Goal: Information Seeking & Learning: Learn about a topic

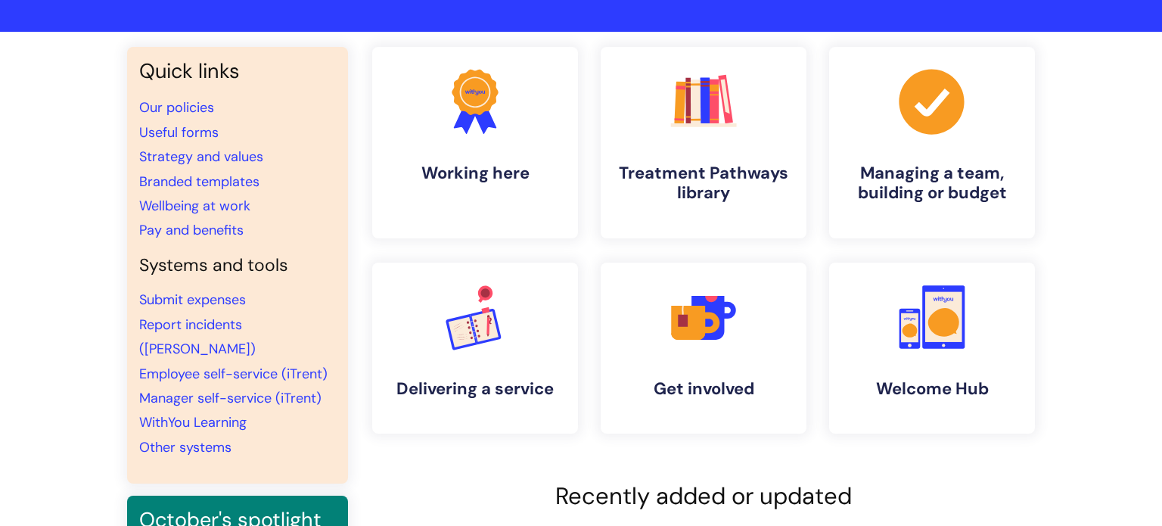
scroll to position [115, 0]
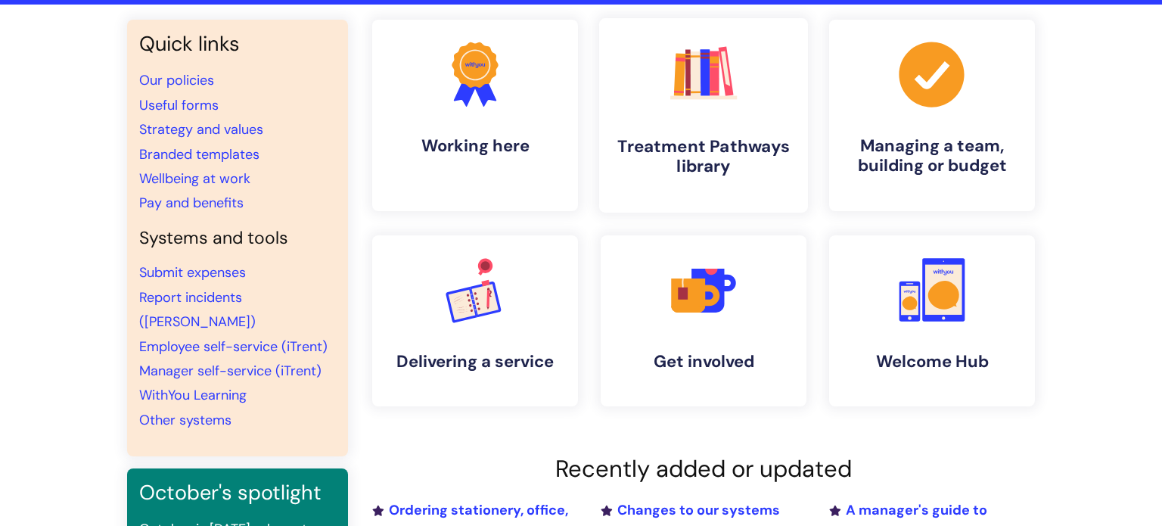
click at [754, 139] on h4 "Treatment Pathways library" at bounding box center [703, 156] width 185 height 41
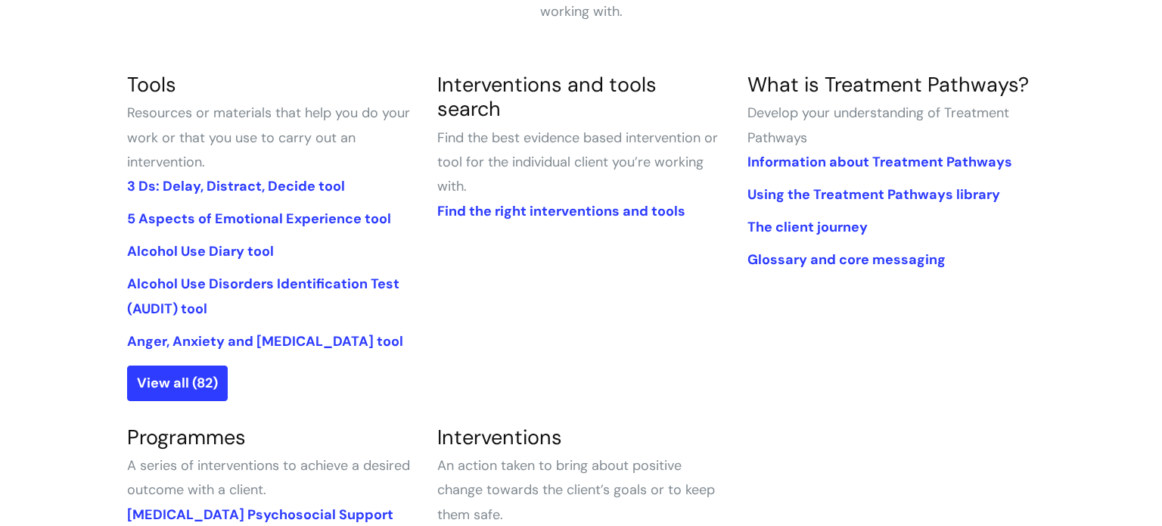
scroll to position [335, 0]
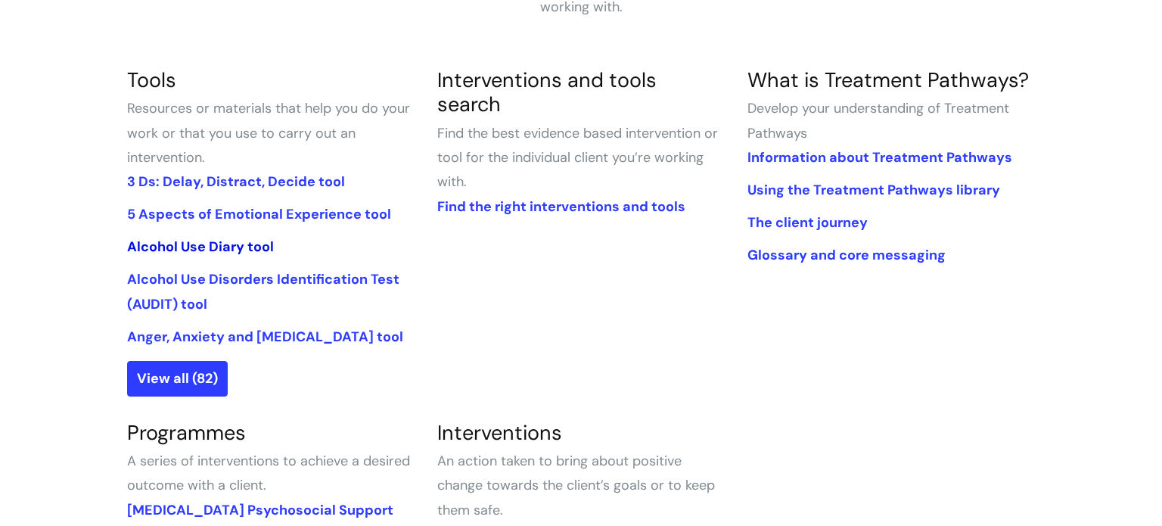
click at [219, 244] on link "Alcohol Use Diary tool" at bounding box center [200, 246] width 147 height 18
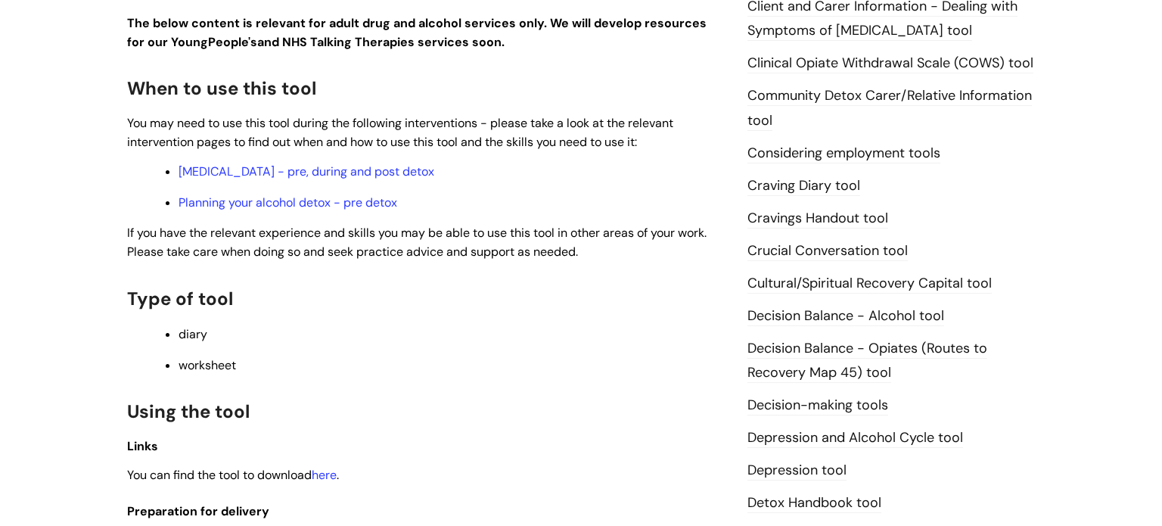
scroll to position [448, 0]
click at [308, 170] on link "Alcohol Withdrawal Syndrome - pre, during and post detox" at bounding box center [306, 172] width 256 height 16
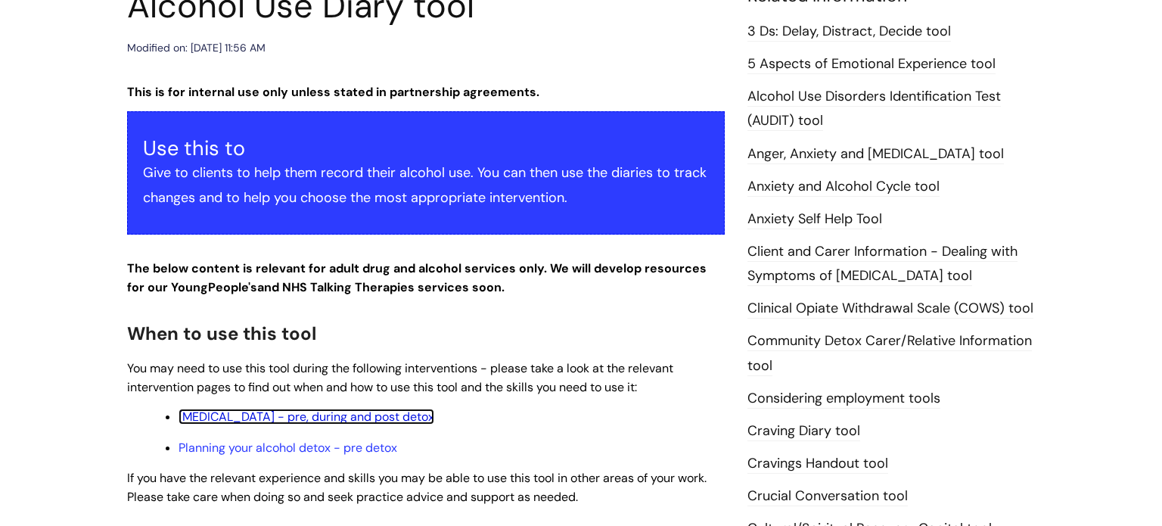
scroll to position [0, 0]
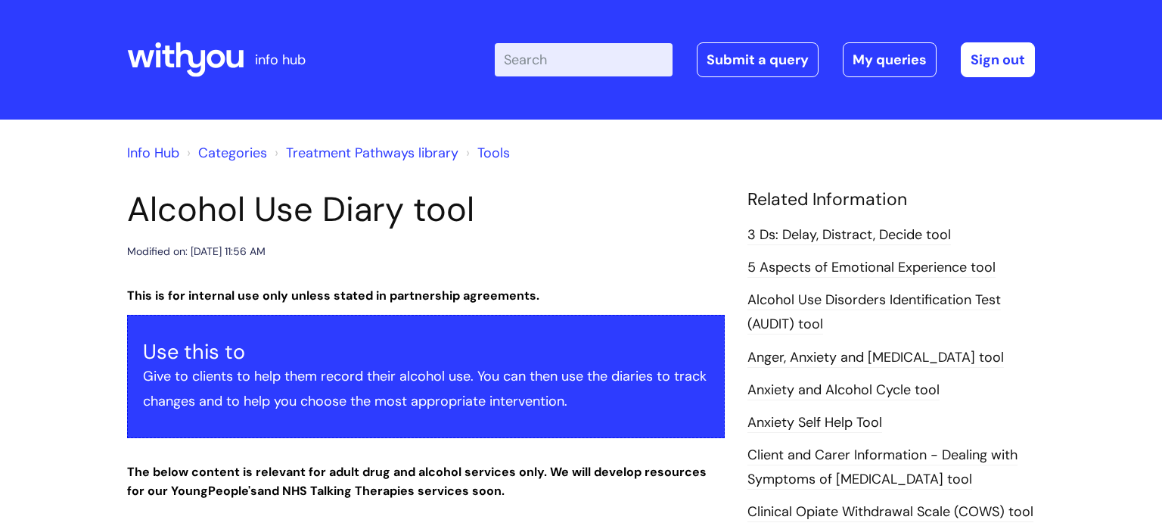
click at [784, 241] on link "3 Ds: Delay, Distract, Decide tool" at bounding box center [848, 235] width 203 height 20
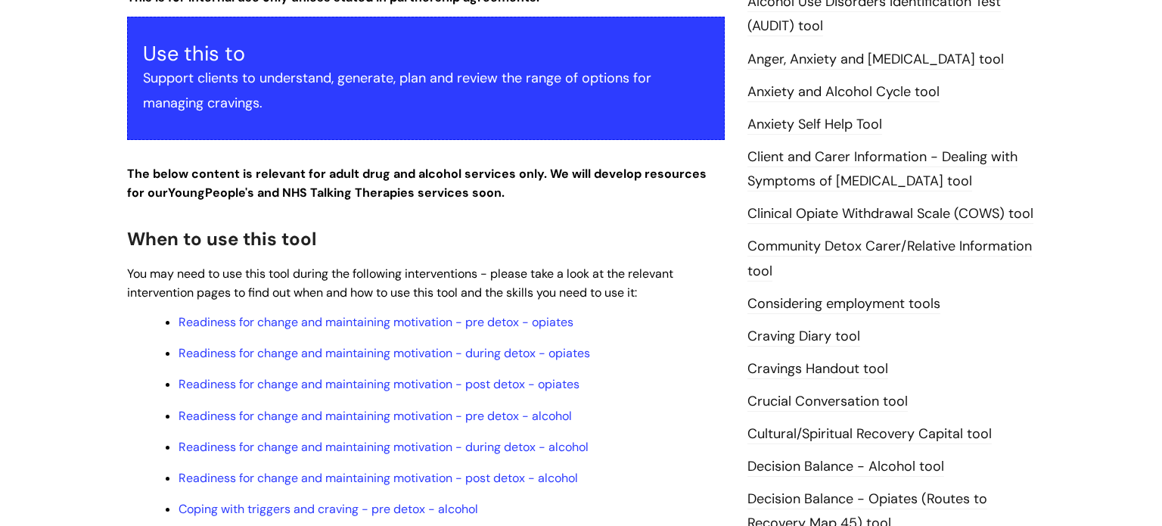
scroll to position [303, 0]
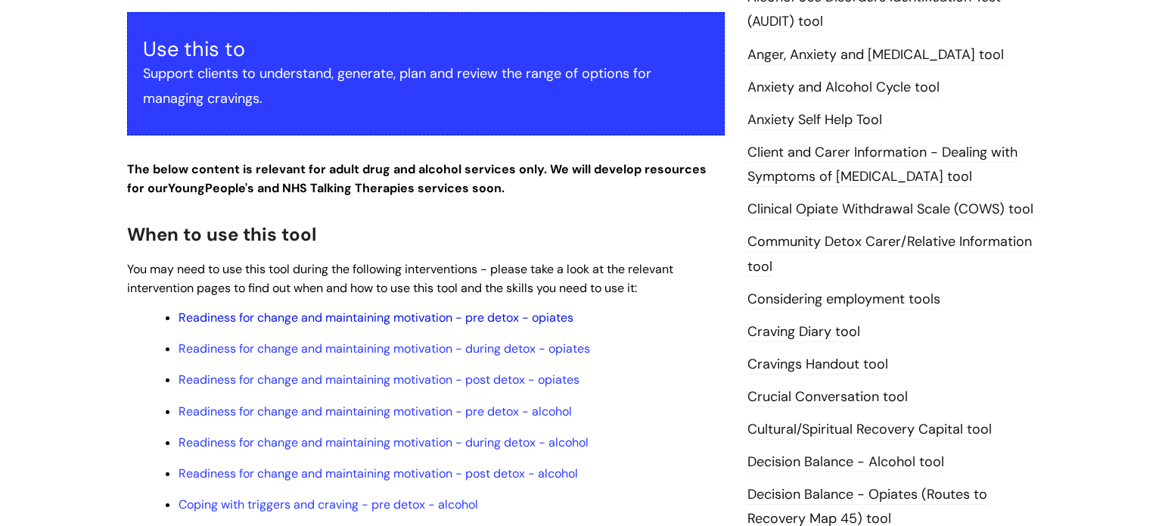
click at [517, 318] on link "Readiness for change and maintaining motivation - pre detox - opiates" at bounding box center [375, 317] width 395 height 16
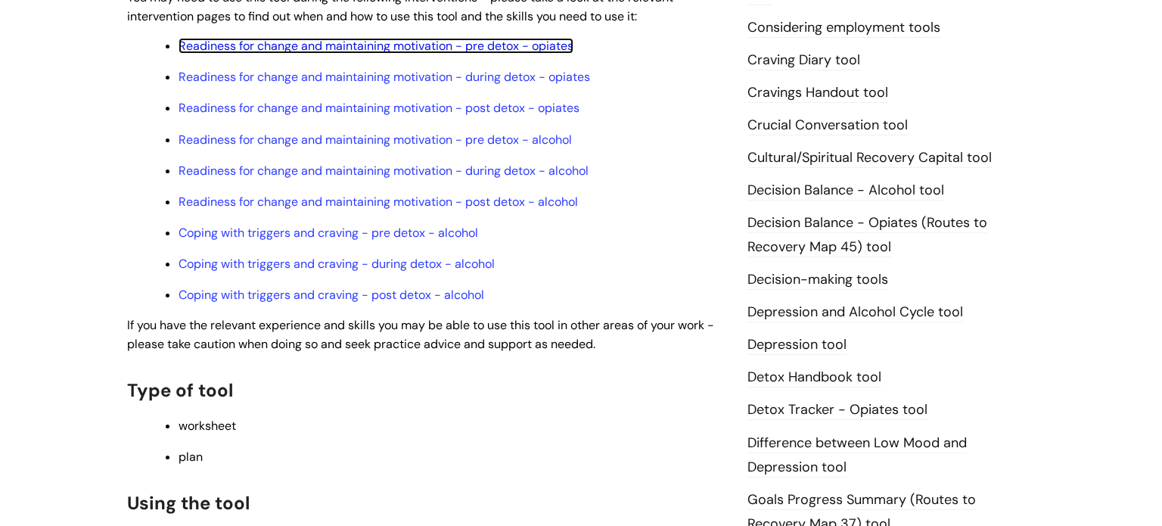
scroll to position [575, 0]
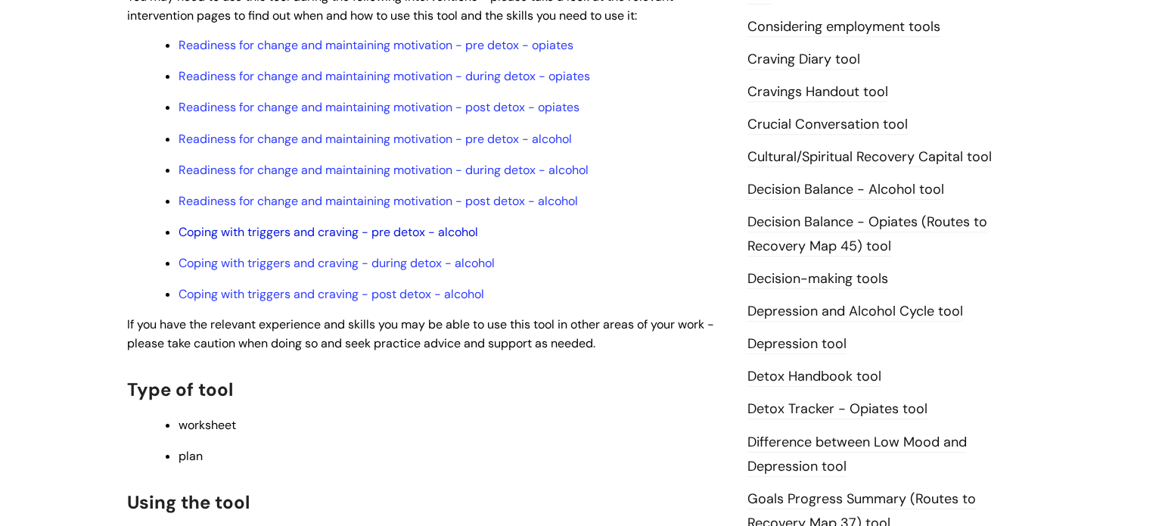
click at [367, 237] on link "Coping with triggers and craving - pre detox - alcohol" at bounding box center [327, 232] width 299 height 16
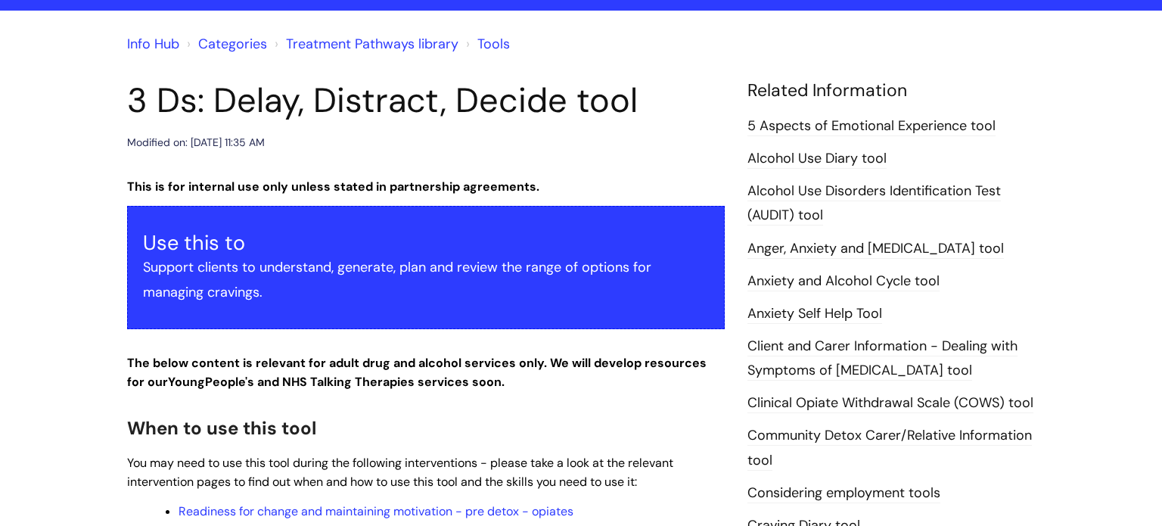
scroll to position [106, 0]
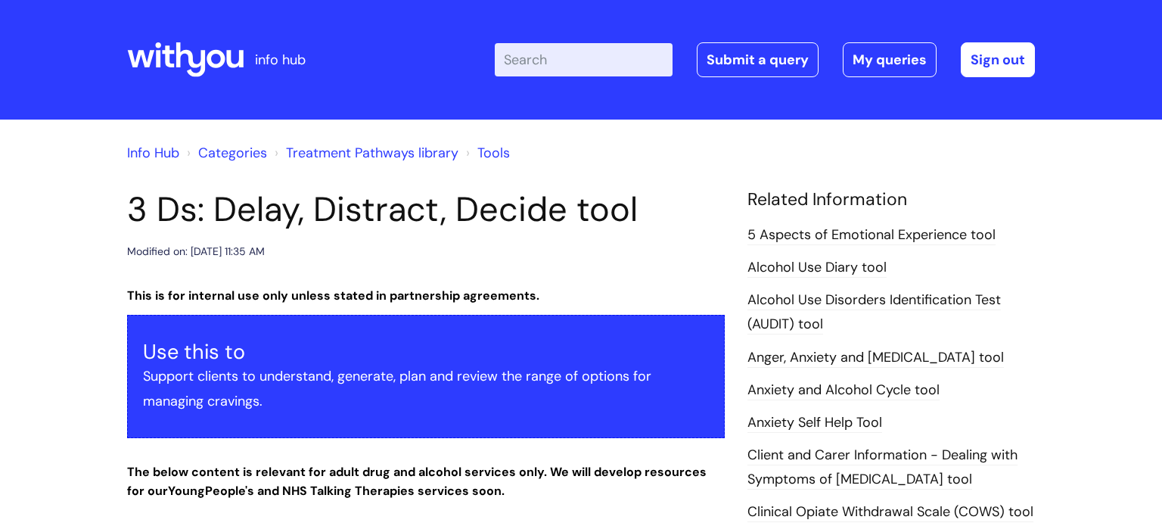
scroll to position [0, 0]
click at [411, 154] on link "Treatment Pathways library" at bounding box center [372, 153] width 172 height 18
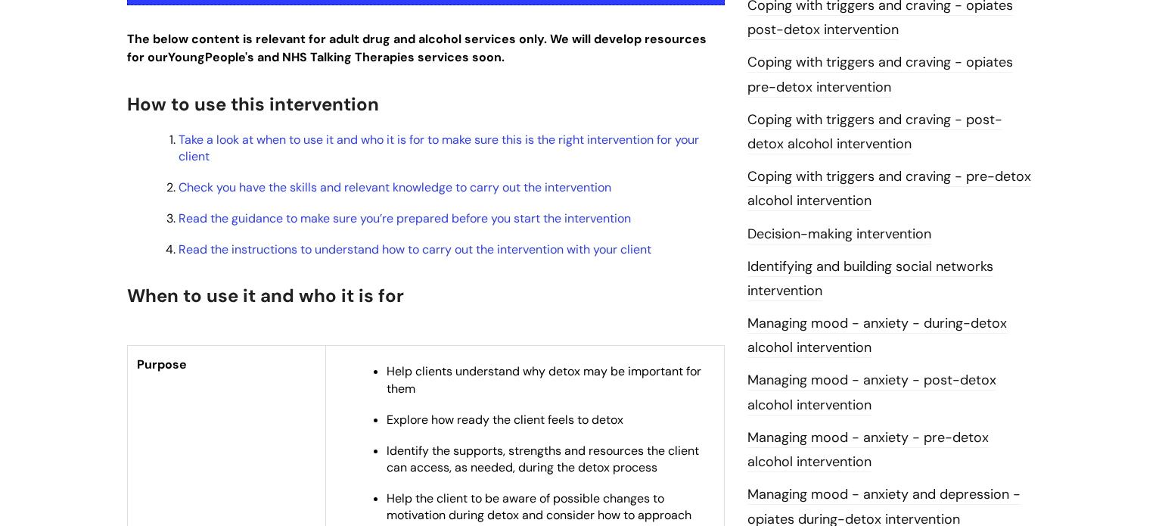
scroll to position [491, 0]
click at [473, 138] on link "Take a look at when to use it and who it is for to make sure this is the right …" at bounding box center [438, 147] width 520 height 33
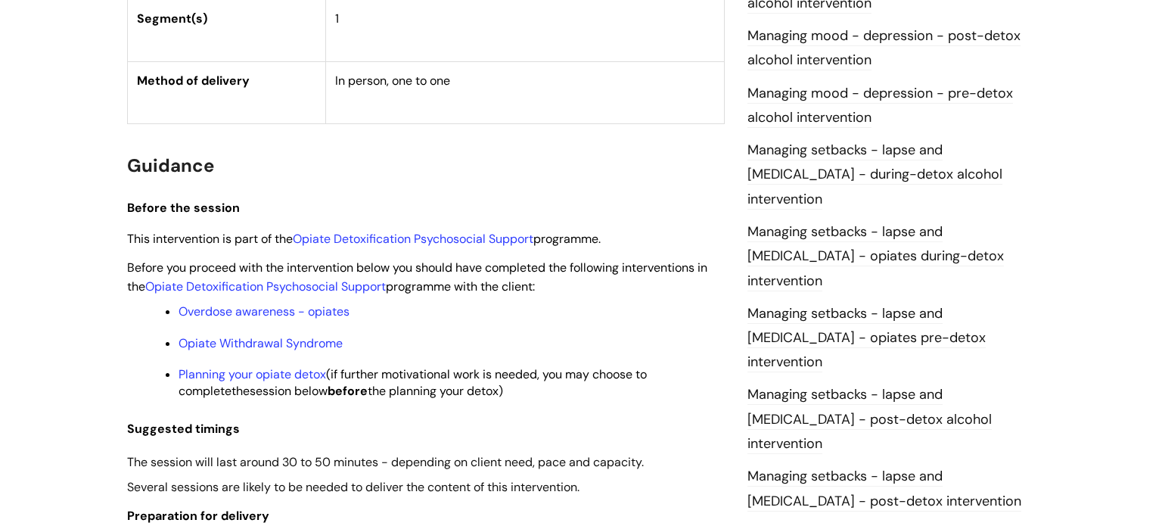
scroll to position [1178, 0]
click at [458, 246] on link "Opiate Detoxification Psychosocial Support" at bounding box center [413, 238] width 241 height 16
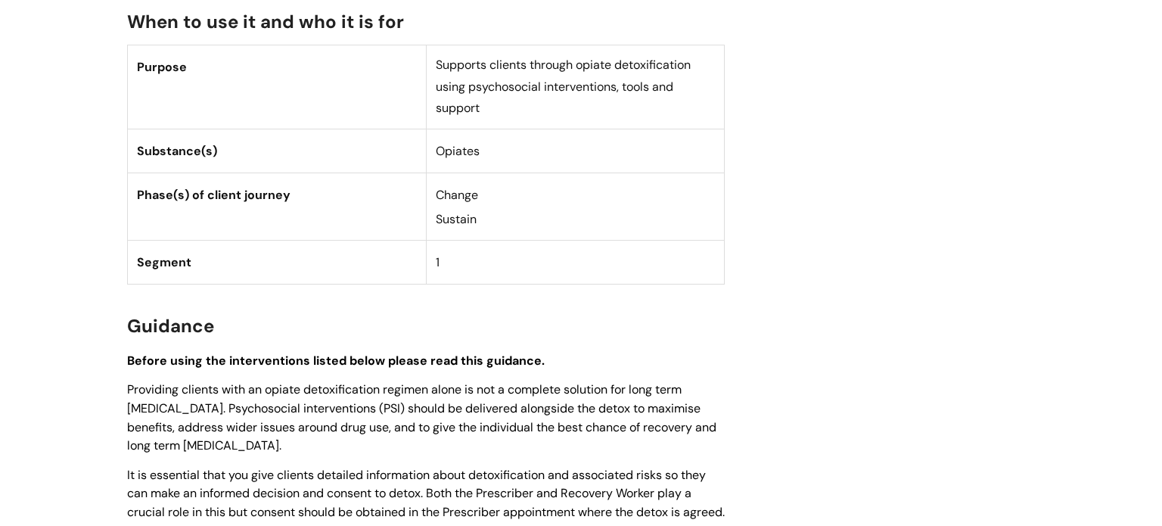
scroll to position [568, 0]
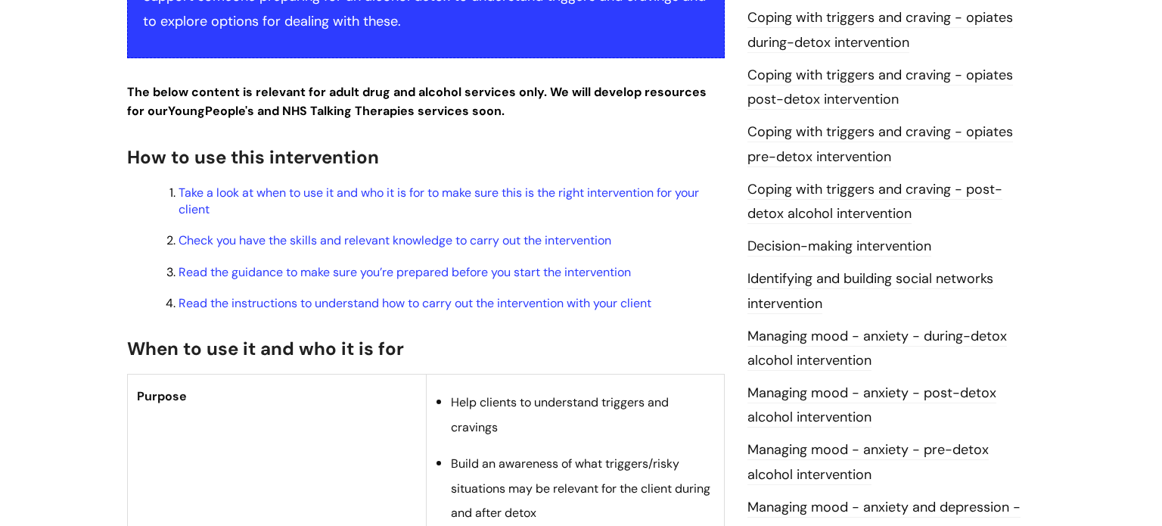
scroll to position [424, 0]
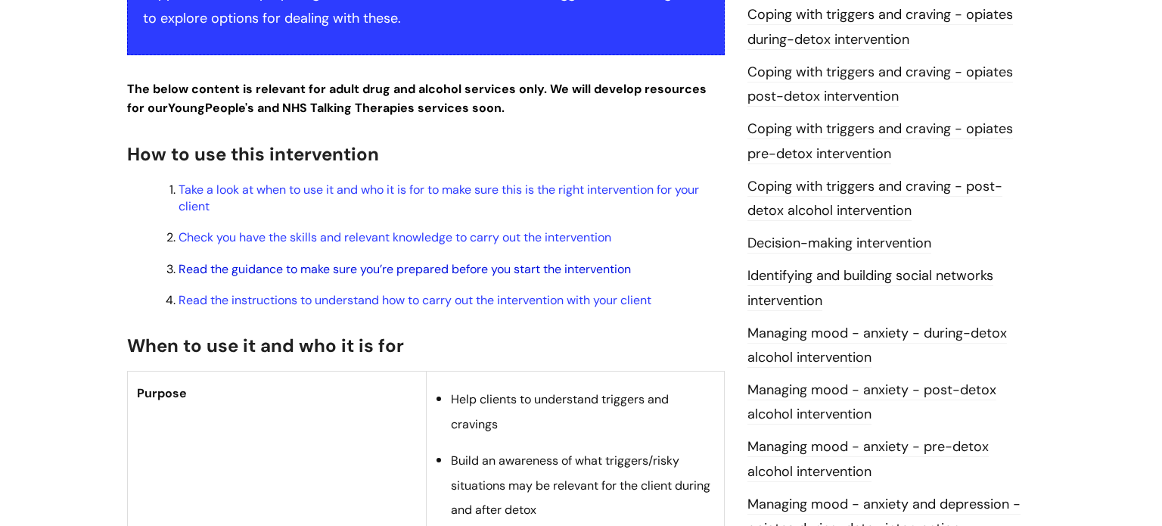
click at [424, 271] on link "Read the guidance to make sure you’re prepared before you start the intervention" at bounding box center [404, 269] width 452 height 16
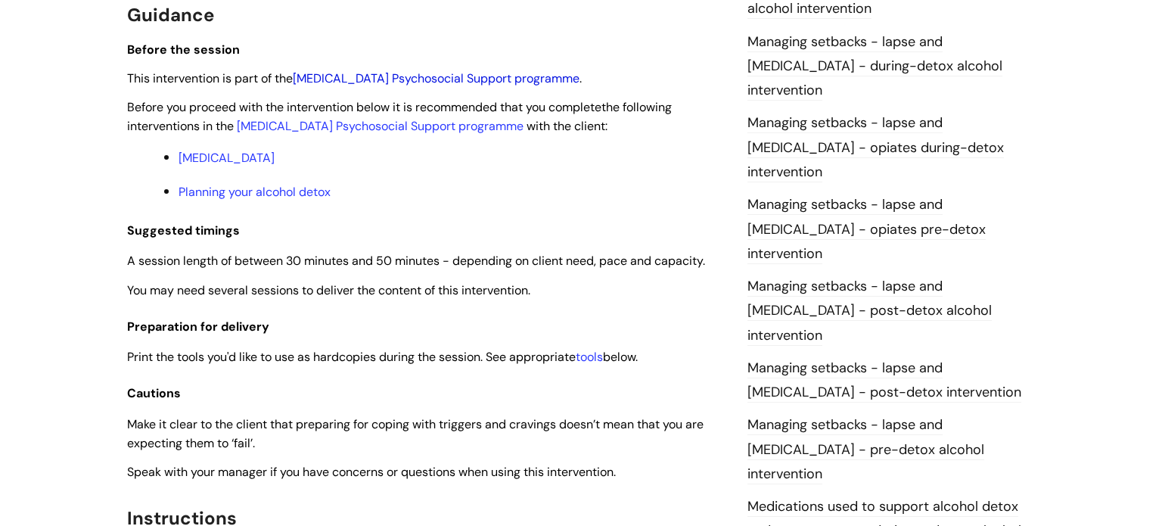
click at [389, 75] on link "[MEDICAL_DATA] Psychosocial Support programme" at bounding box center [436, 78] width 287 height 16
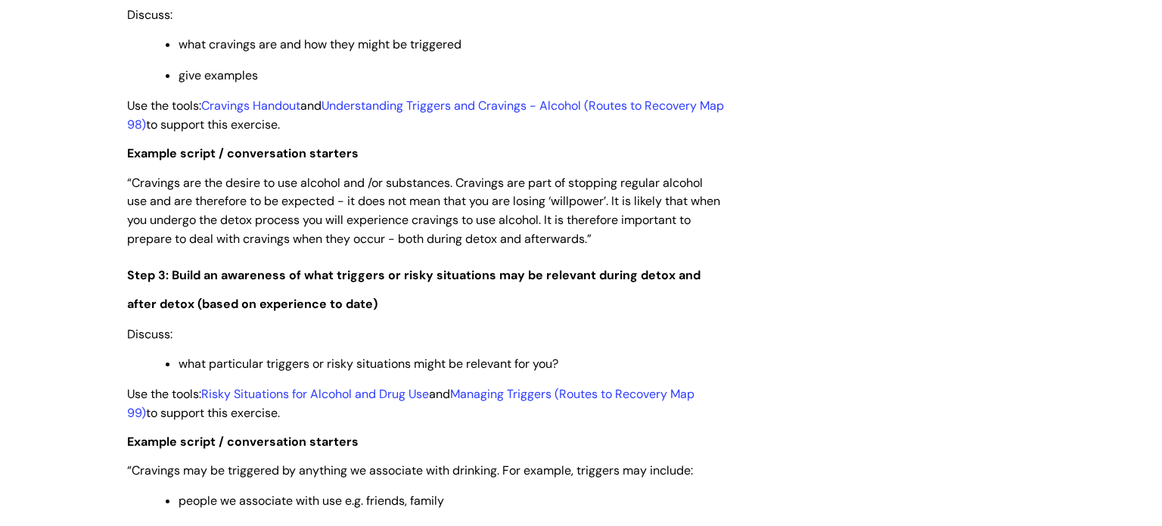
scroll to position [2066, 0]
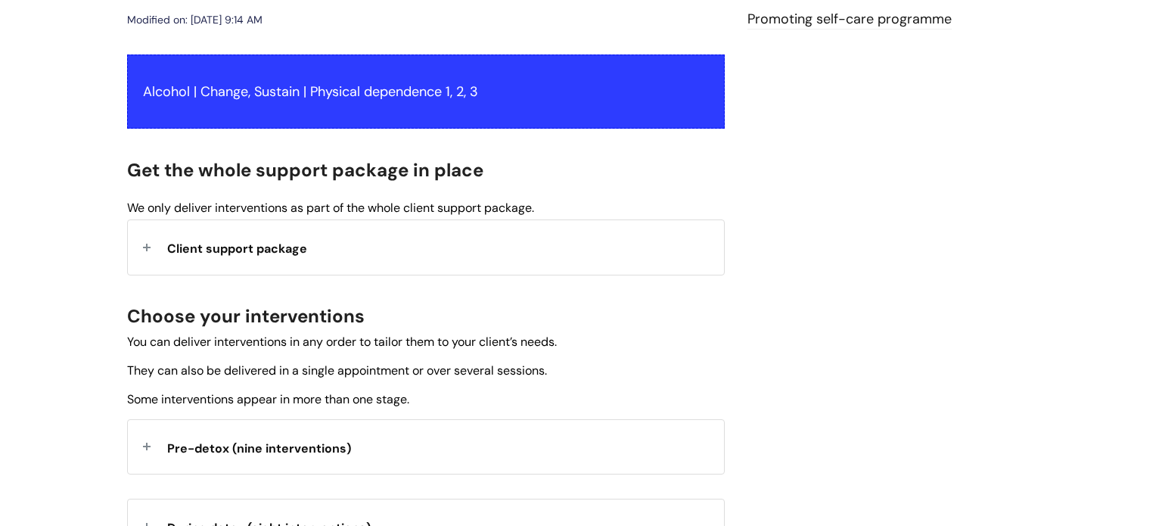
scroll to position [273, 0]
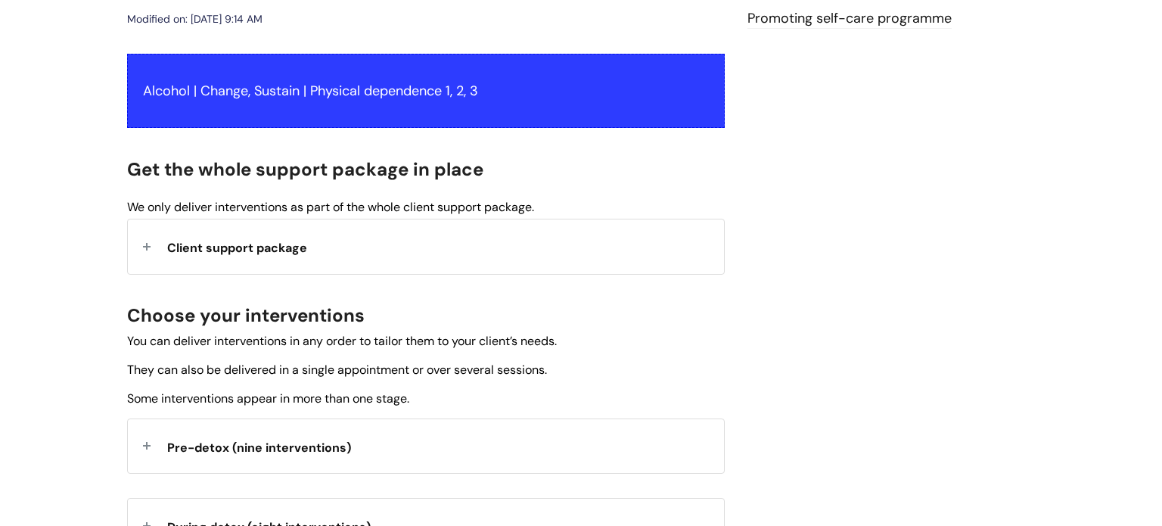
click at [271, 225] on div "Client support package" at bounding box center [426, 246] width 596 height 54
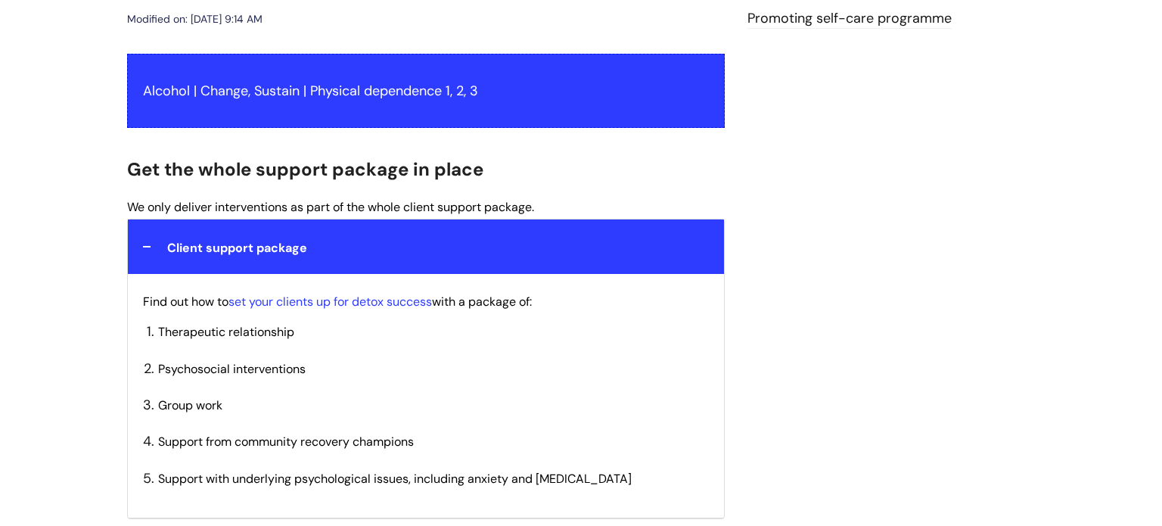
click at [271, 225] on div "Client support package" at bounding box center [426, 246] width 596 height 54
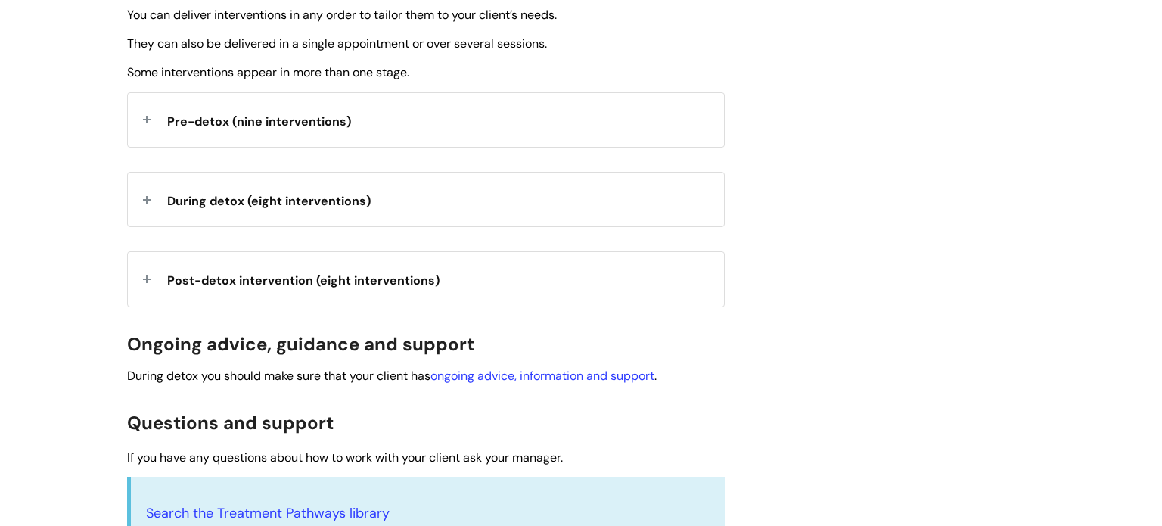
scroll to position [600, 0]
click at [308, 107] on strong "Pre-detox (nine interventions)" at bounding box center [259, 118] width 184 height 23
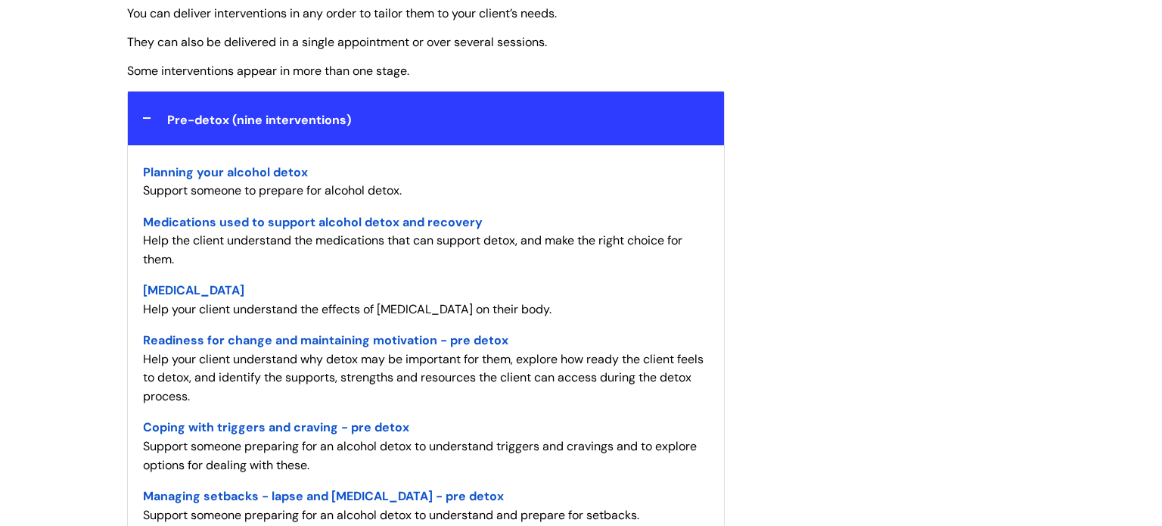
click at [308, 107] on strong "Pre-detox (nine interventions)" at bounding box center [259, 118] width 184 height 23
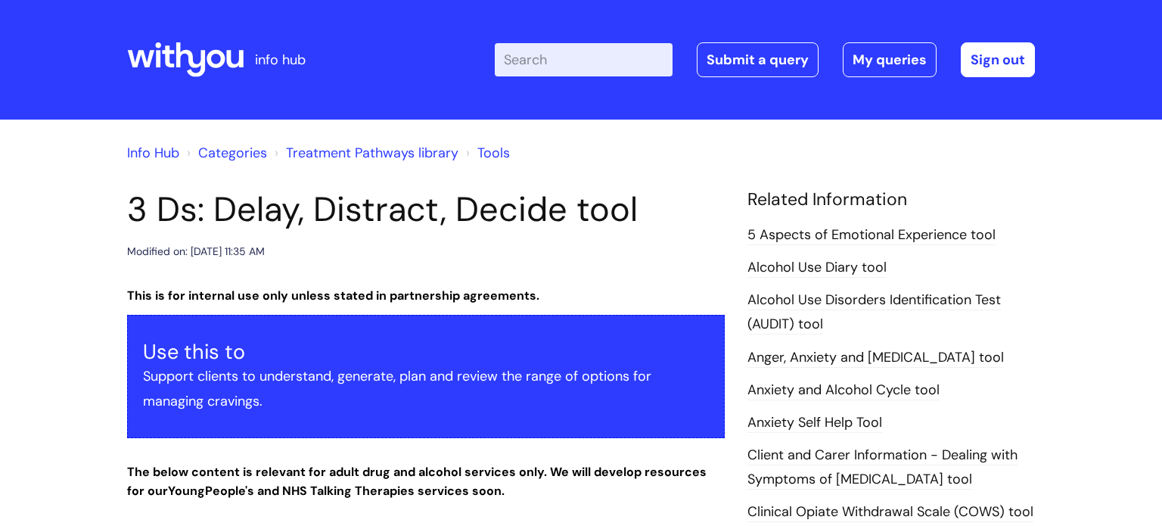
click at [880, 238] on link "5 Aspects of Emotional Experience tool" at bounding box center [871, 235] width 248 height 20
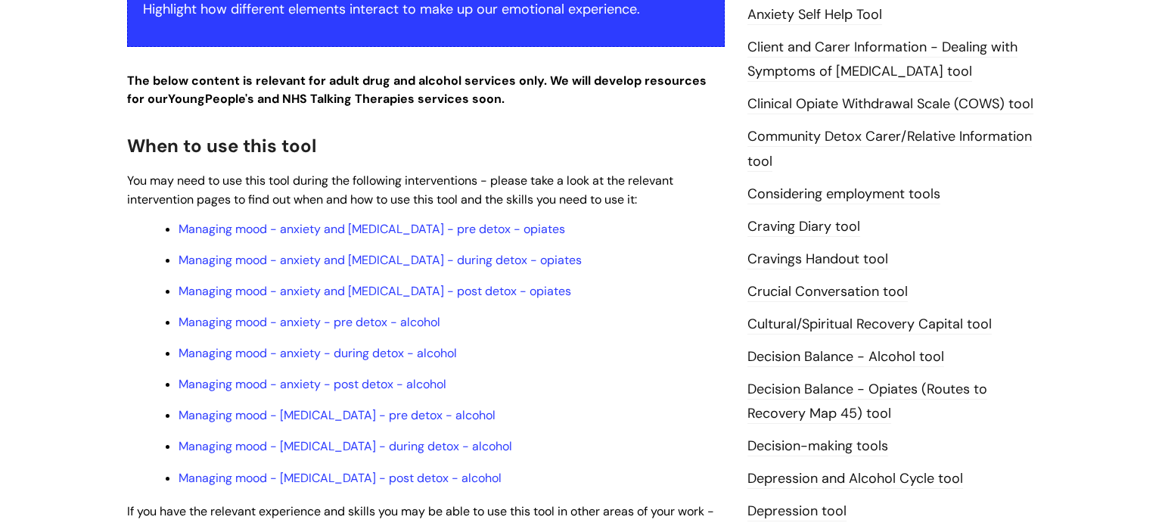
scroll to position [409, 0]
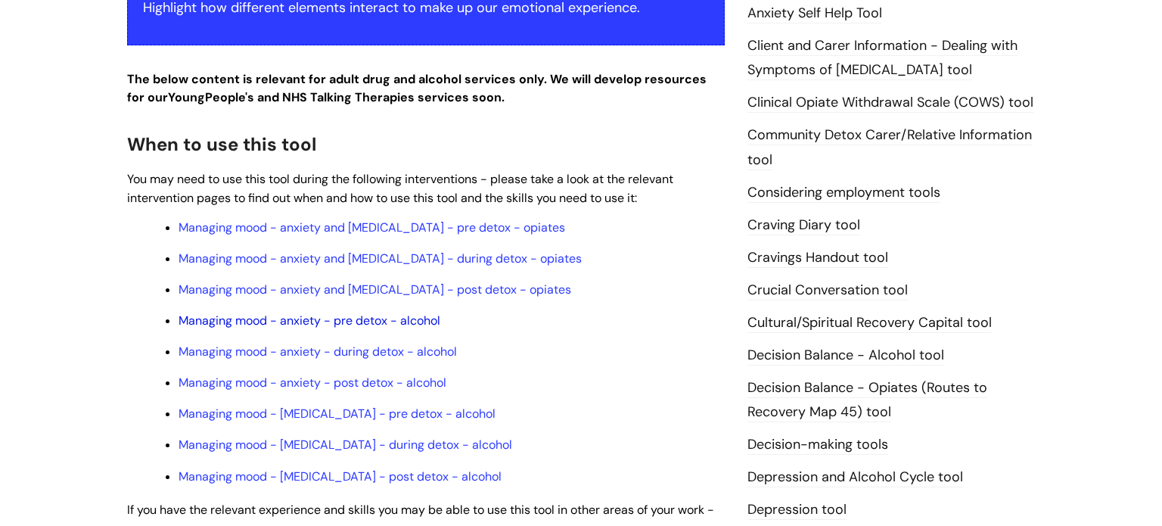
click at [361, 326] on link "Managing mood - anxiety - pre detox - alcohol" at bounding box center [309, 320] width 262 height 16
click at [88, 241] on div "Info Hub Categories Treatment Pathways library Tools 5 Aspects of Emotional Exp…" at bounding box center [581, 387] width 1162 height 1355
click at [1088, 99] on div "Info Hub Categories Treatment Pathways library Tools 5 Aspects of Emotional Exp…" at bounding box center [581, 387] width 1162 height 1355
click at [923, 98] on link "Clinical Opiate Withdrawal Scale (COWS) tool" at bounding box center [890, 103] width 286 height 20
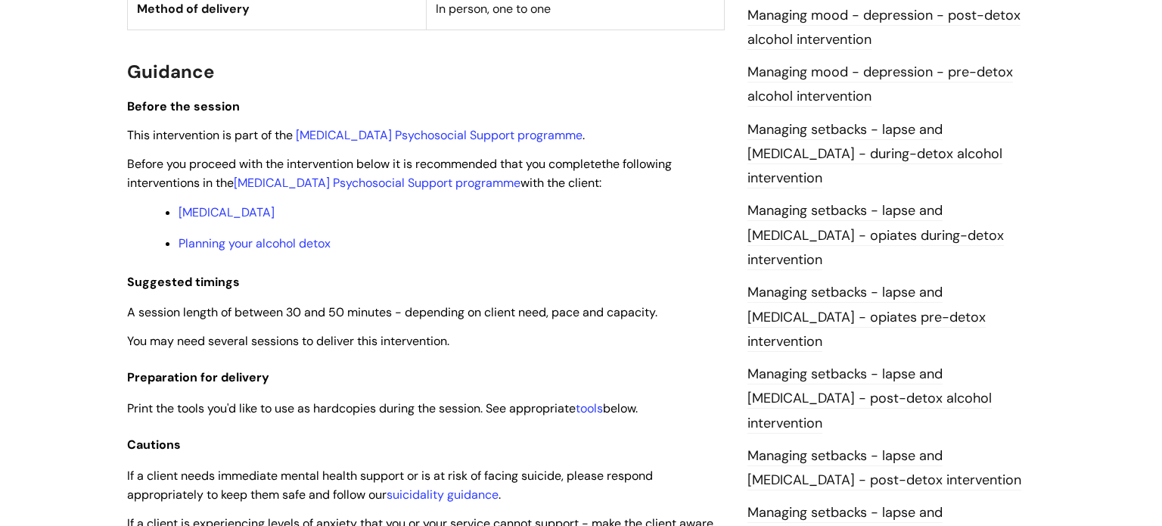
scroll to position [1145, 0]
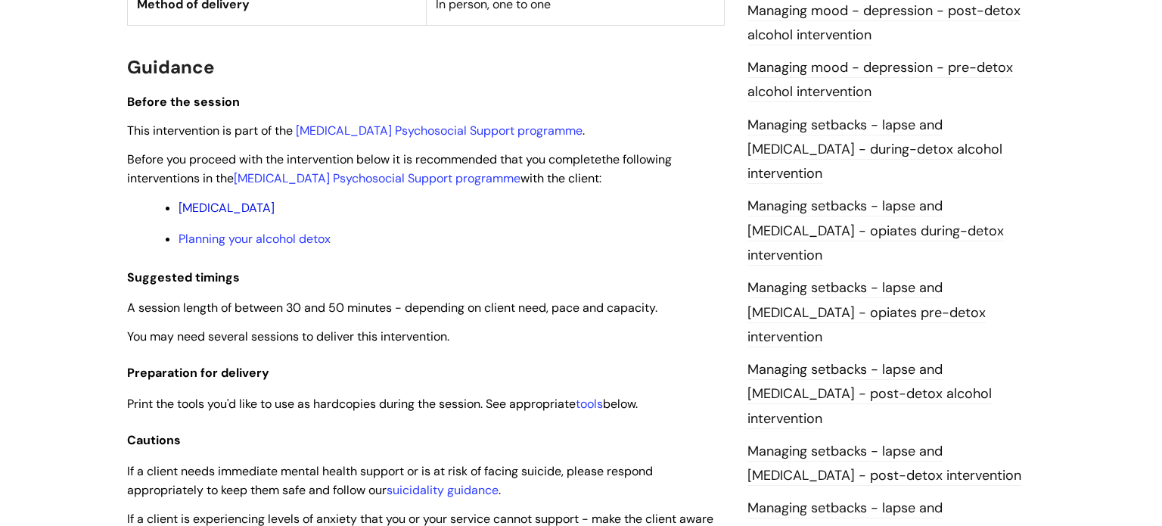
click at [249, 207] on link "Alcohol Withdrawal Syndrome" at bounding box center [226, 208] width 96 height 16
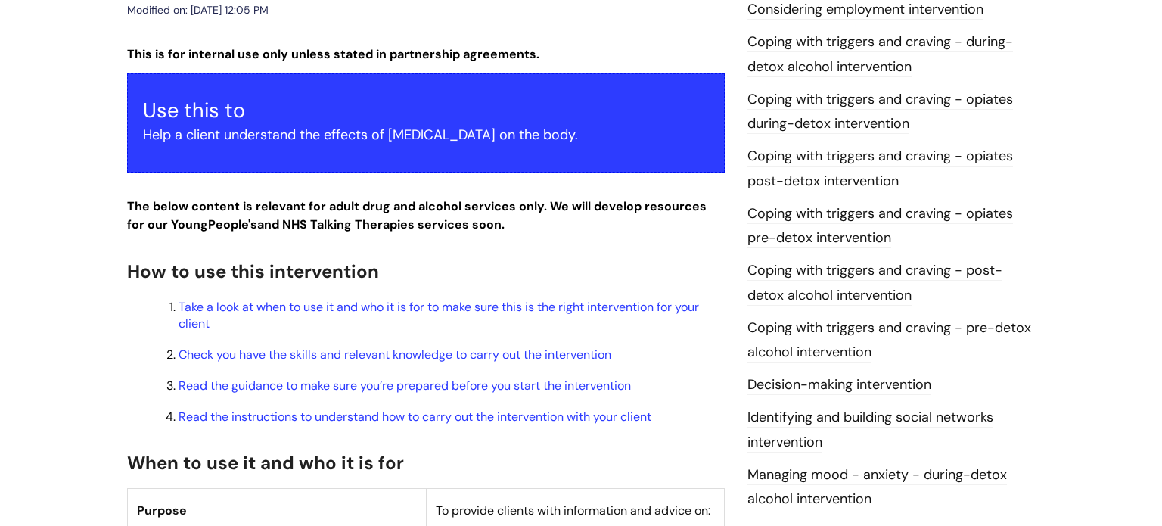
scroll to position [284, 0]
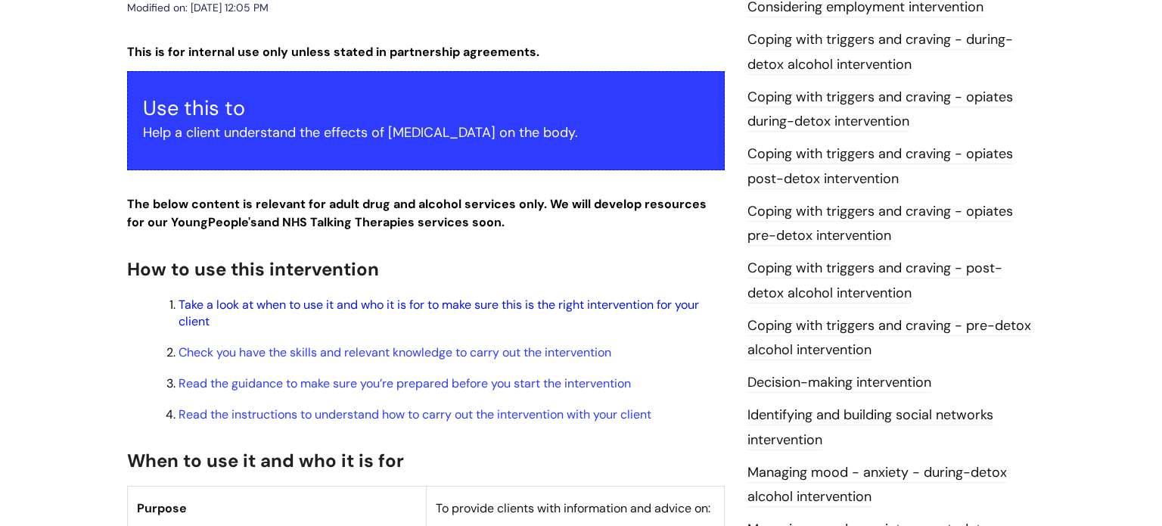
click at [333, 329] on link "Take a look at when to use it and who it is for to make sure this is the right …" at bounding box center [438, 312] width 520 height 33
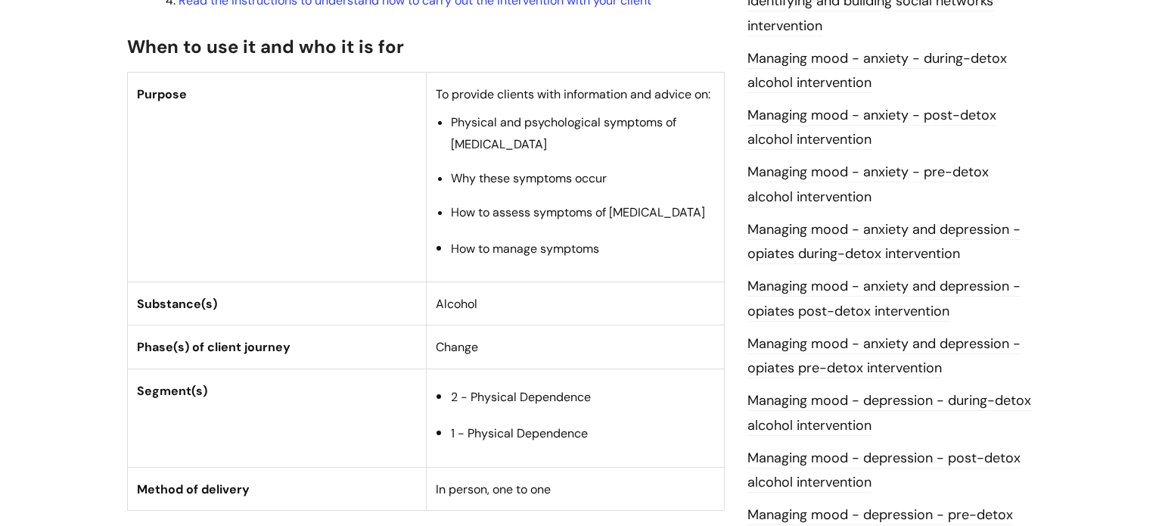
scroll to position [702, 0]
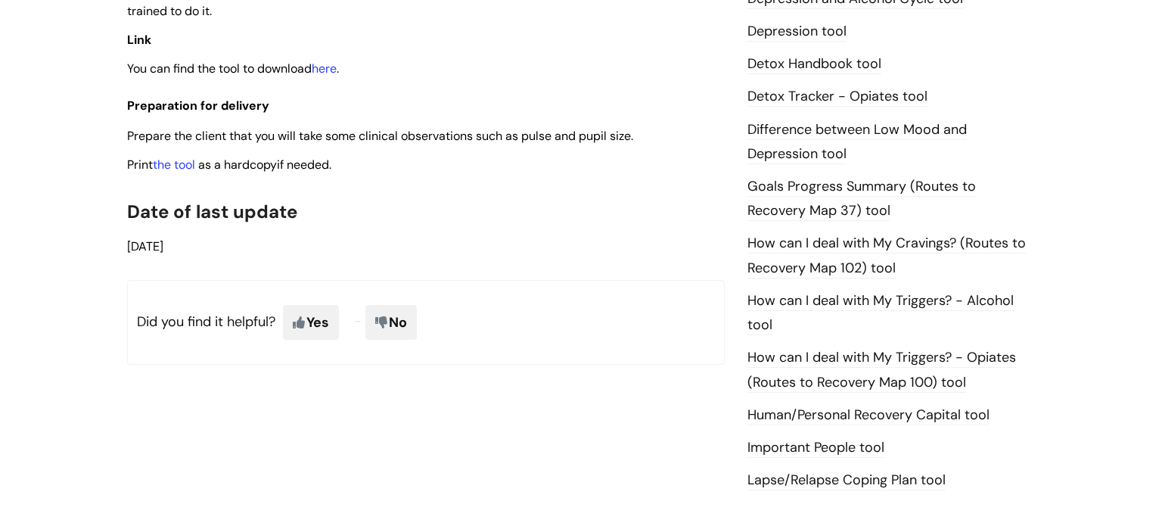
scroll to position [889, 0]
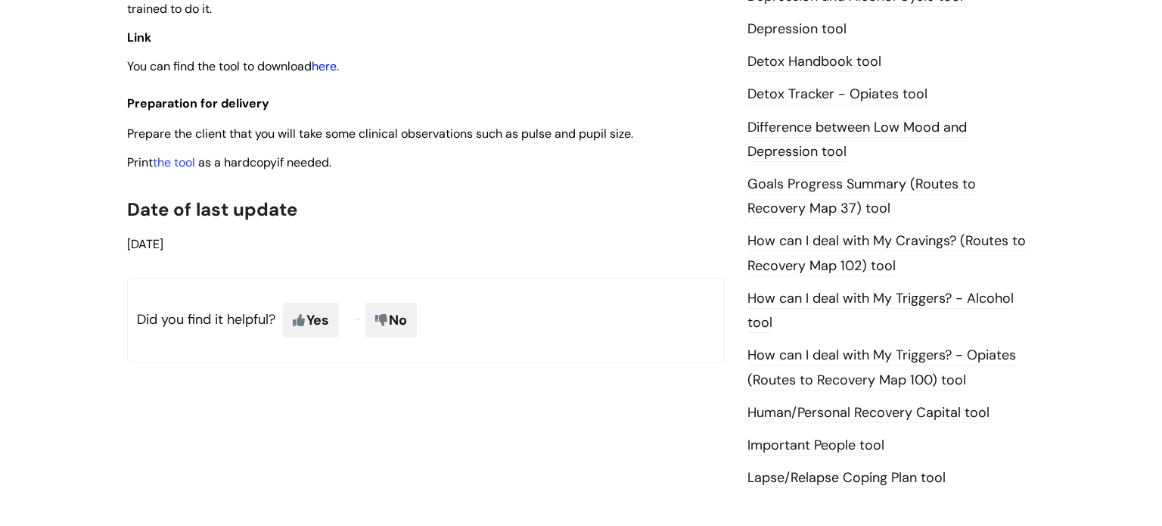
click at [337, 69] on link "here" at bounding box center [324, 66] width 25 height 16
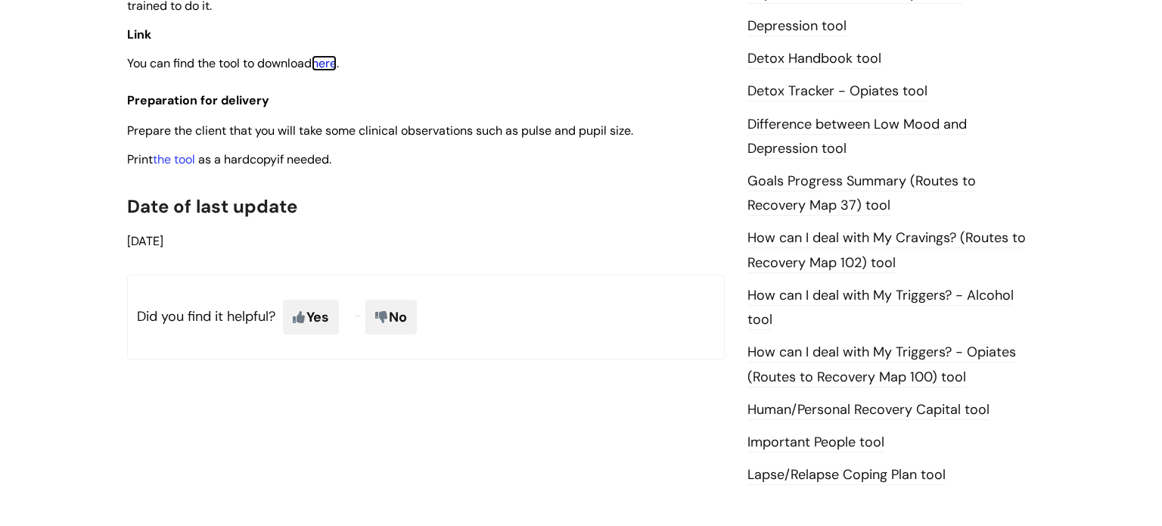
scroll to position [889, 0]
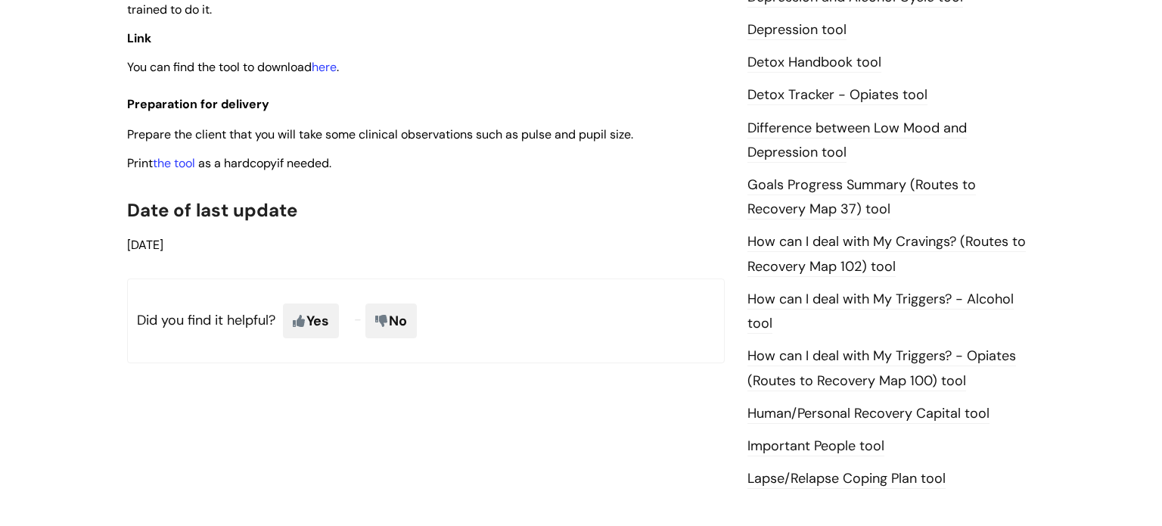
click at [801, 245] on link "How can I deal with My Cravings? (Routes to Recovery Map 102) tool" at bounding box center [886, 254] width 278 height 44
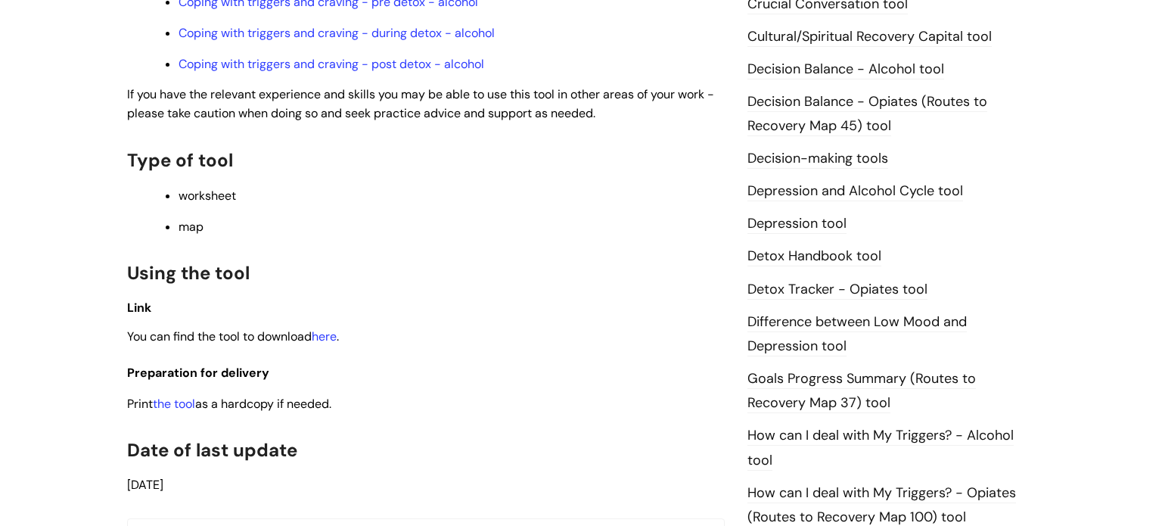
scroll to position [728, 0]
click at [328, 343] on link "here" at bounding box center [324, 335] width 25 height 16
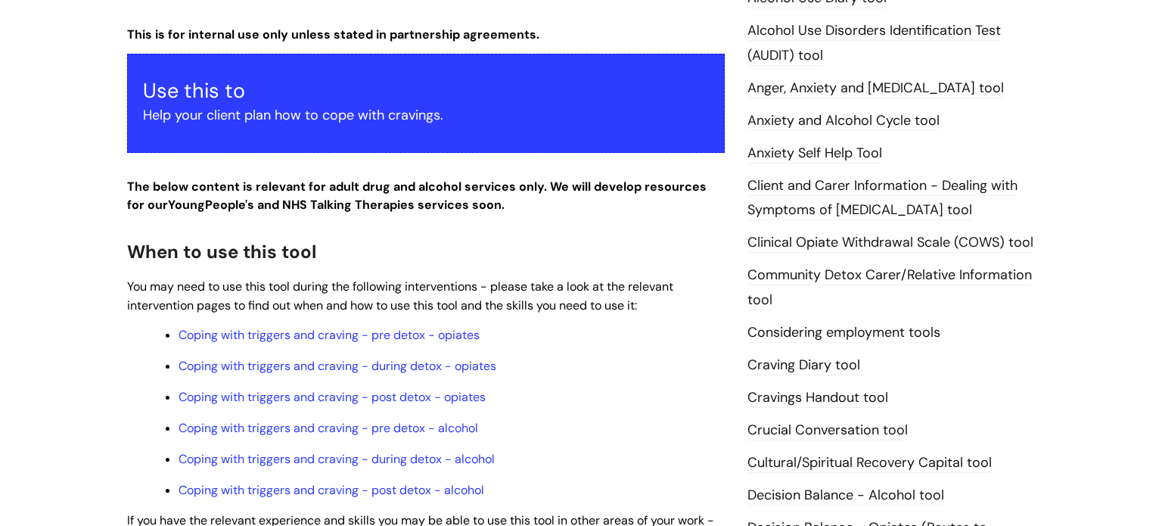
scroll to position [296, 0]
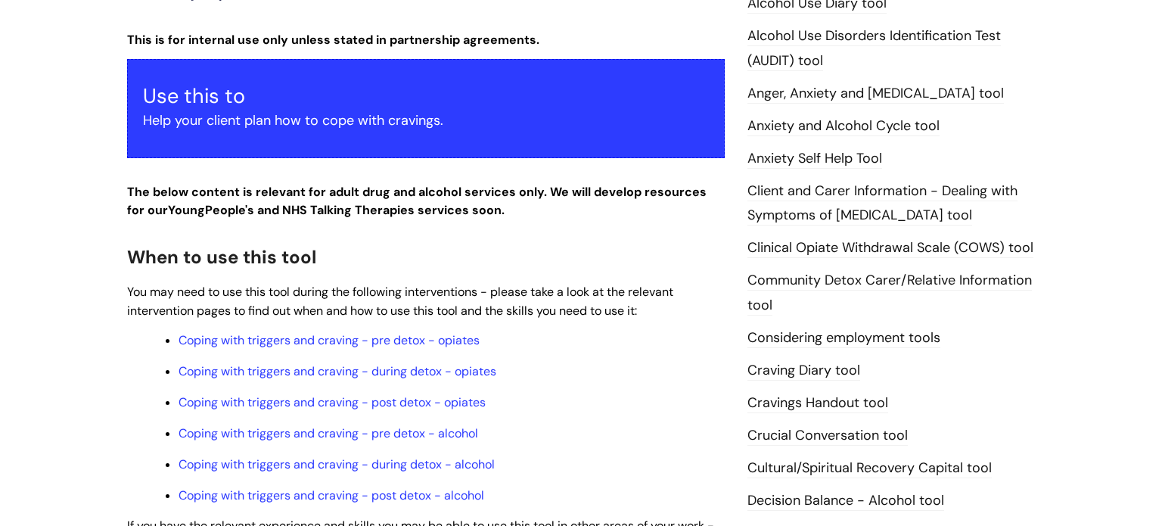
click at [795, 238] on link "Clinical Opiate Withdrawal Scale (COWS) tool" at bounding box center [890, 248] width 286 height 20
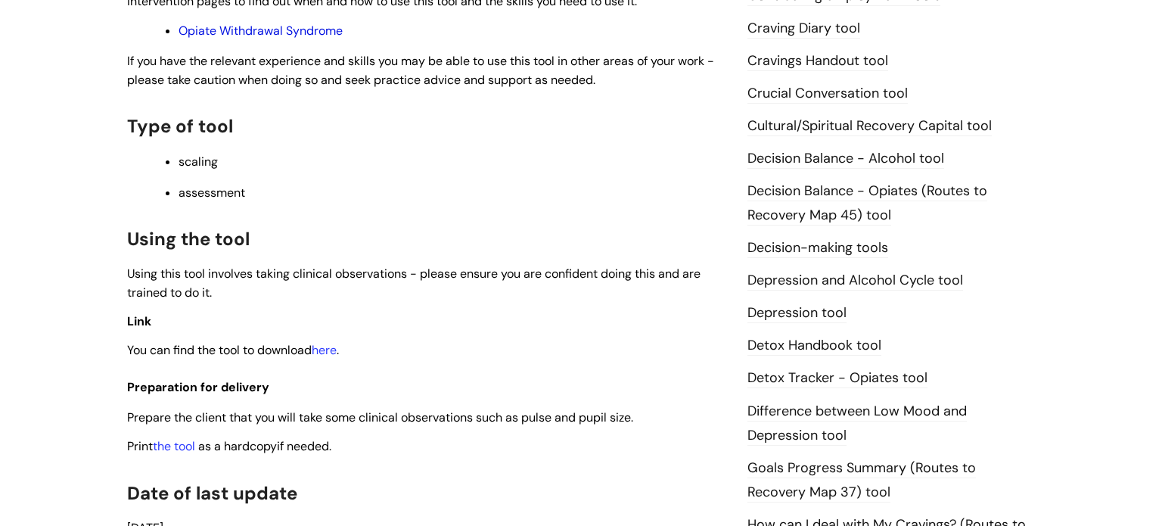
scroll to position [634, 0]
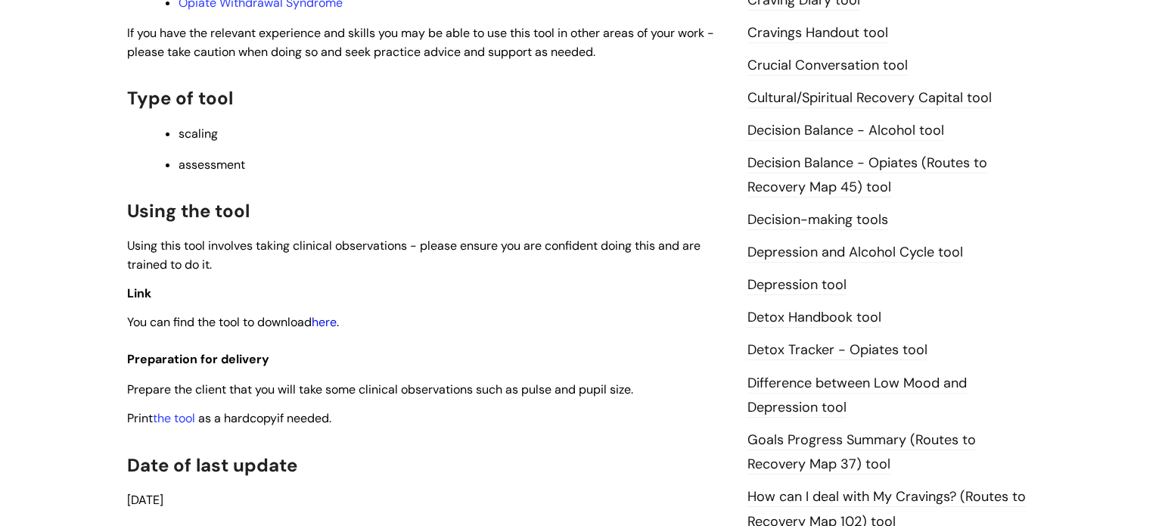
click at [332, 330] on link "here" at bounding box center [324, 322] width 25 height 16
click at [526, 156] on ul "scaling assessment" at bounding box center [433, 148] width 582 height 50
click at [799, 183] on link "Decision Balance - Opiates (Routes to Recovery Map 45) tool" at bounding box center [867, 176] width 240 height 44
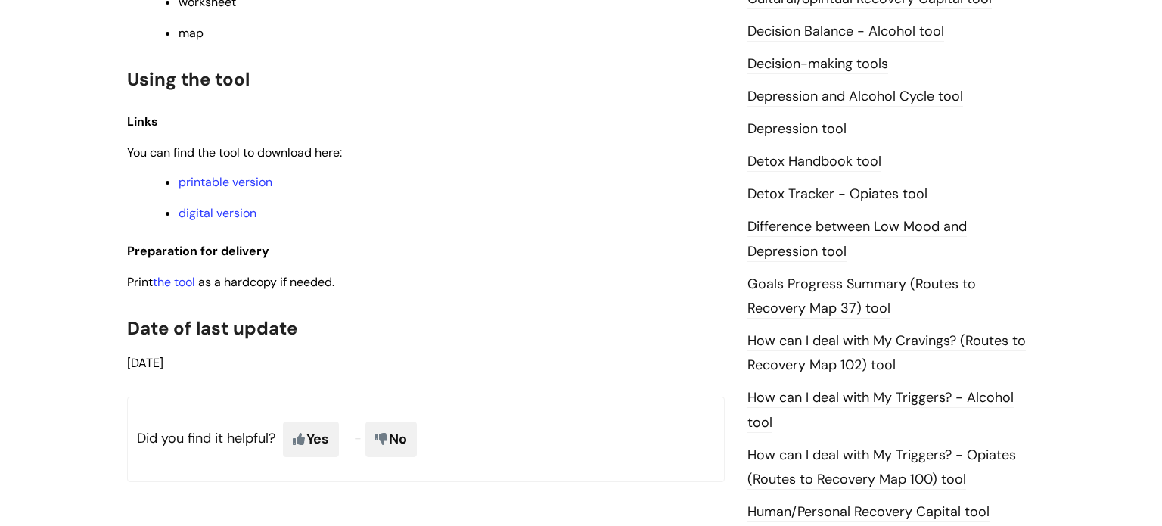
scroll to position [771, 0]
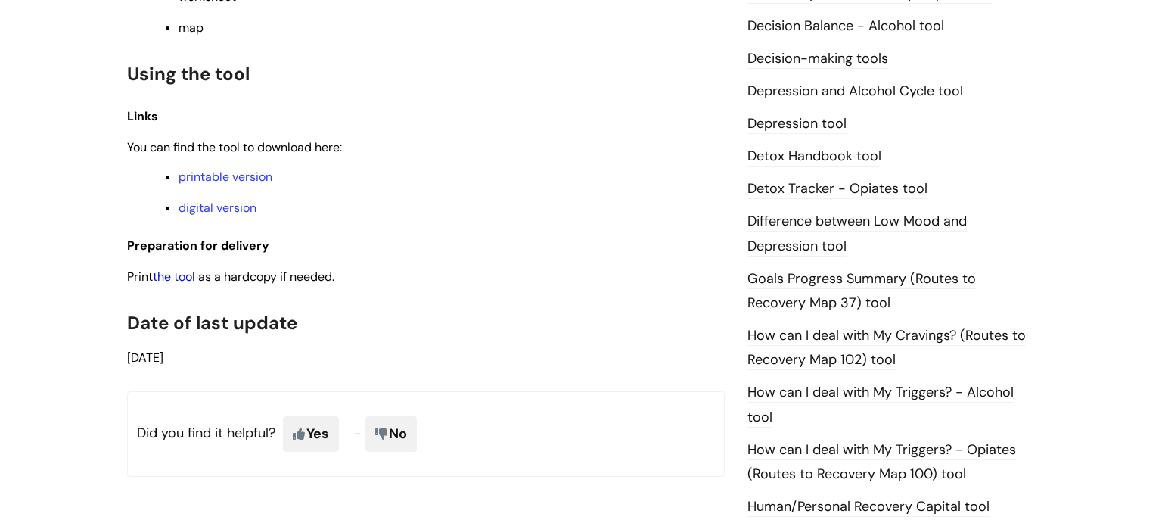
click at [166, 284] on link "the tool" at bounding box center [174, 276] width 42 height 16
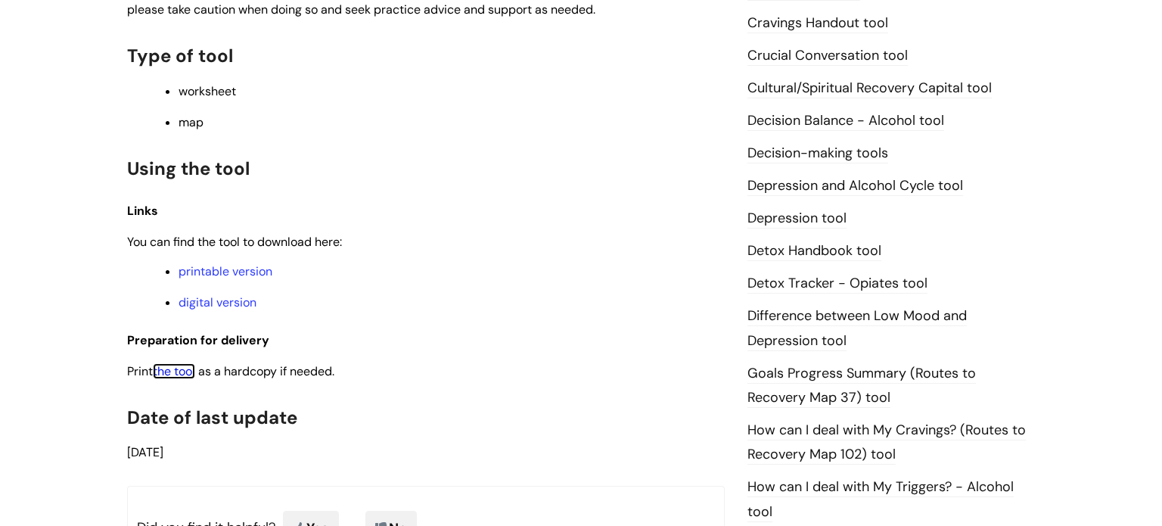
scroll to position [675, 0]
click at [808, 252] on link "Detox Handbook tool" at bounding box center [814, 252] width 134 height 20
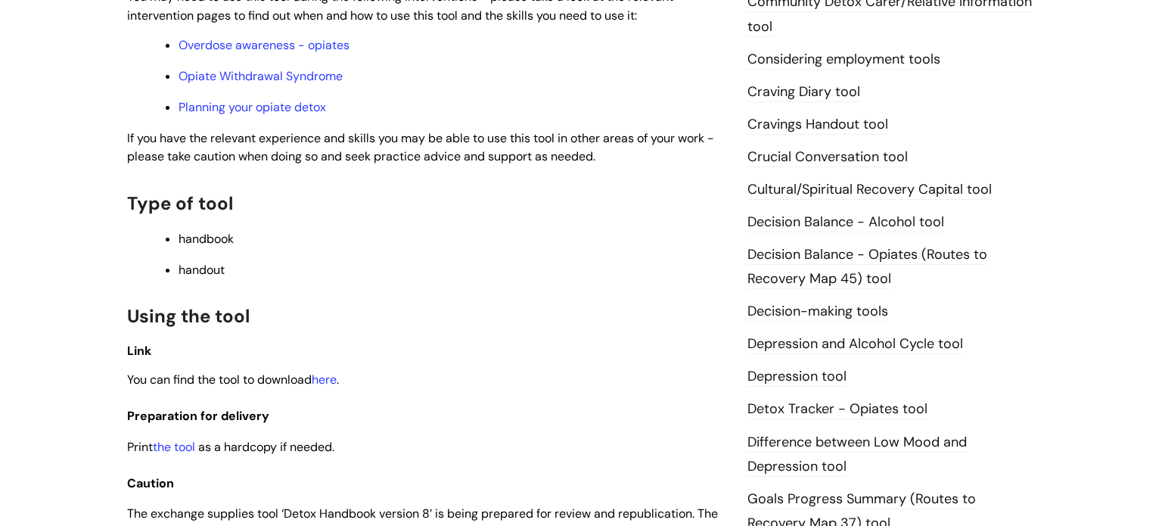
scroll to position [608, 0]
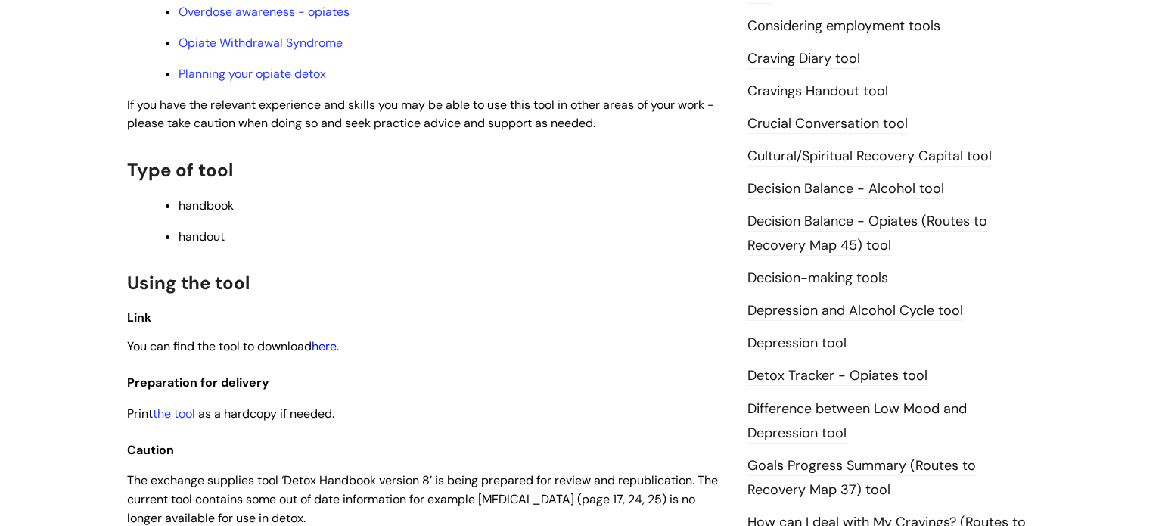
click at [325, 354] on link "here" at bounding box center [324, 346] width 25 height 16
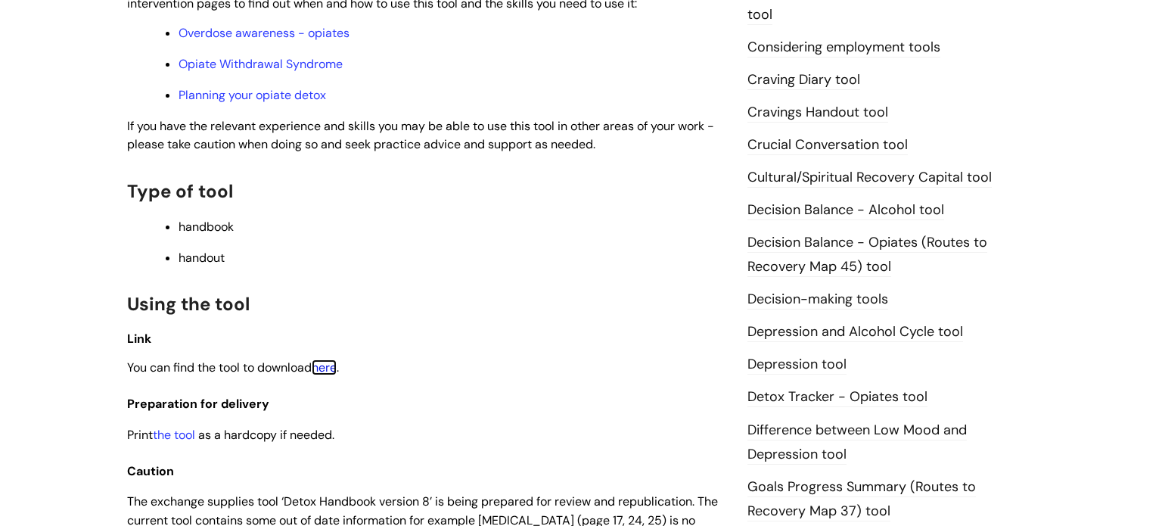
scroll to position [584, 0]
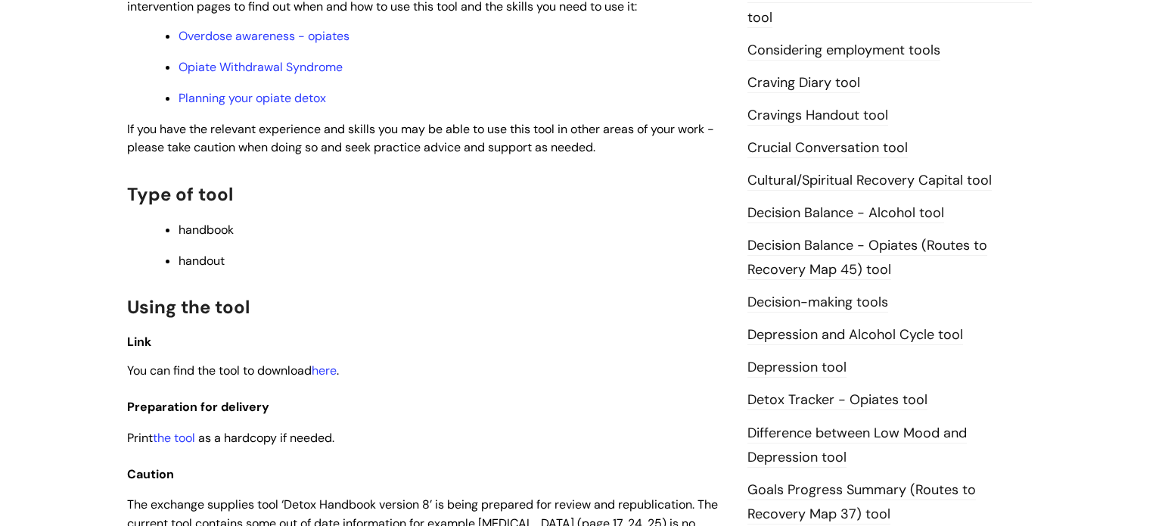
click at [796, 209] on link "Decision Balance - Alcohol tool" at bounding box center [845, 213] width 197 height 20
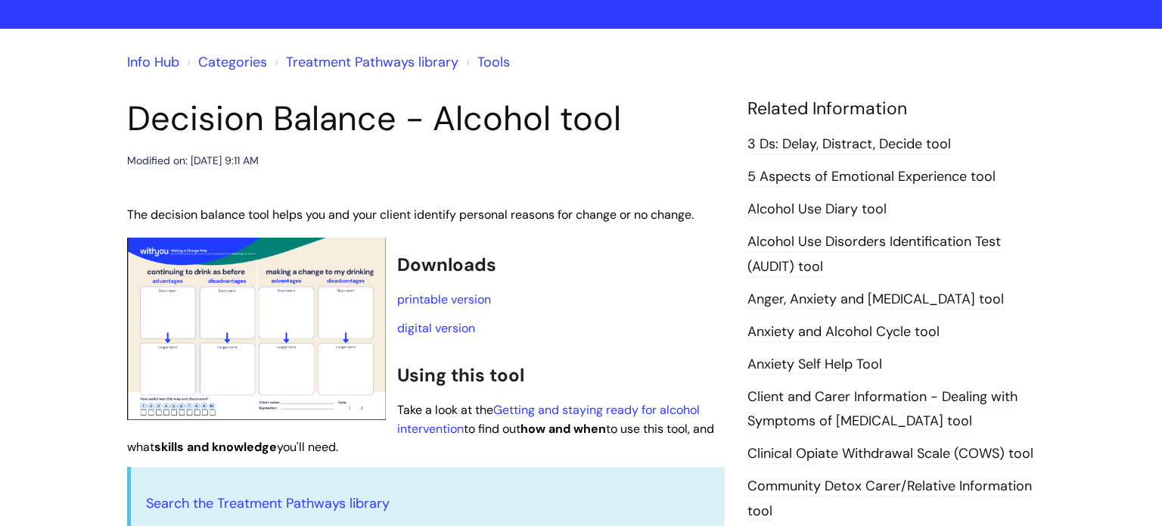
scroll to position [90, 0]
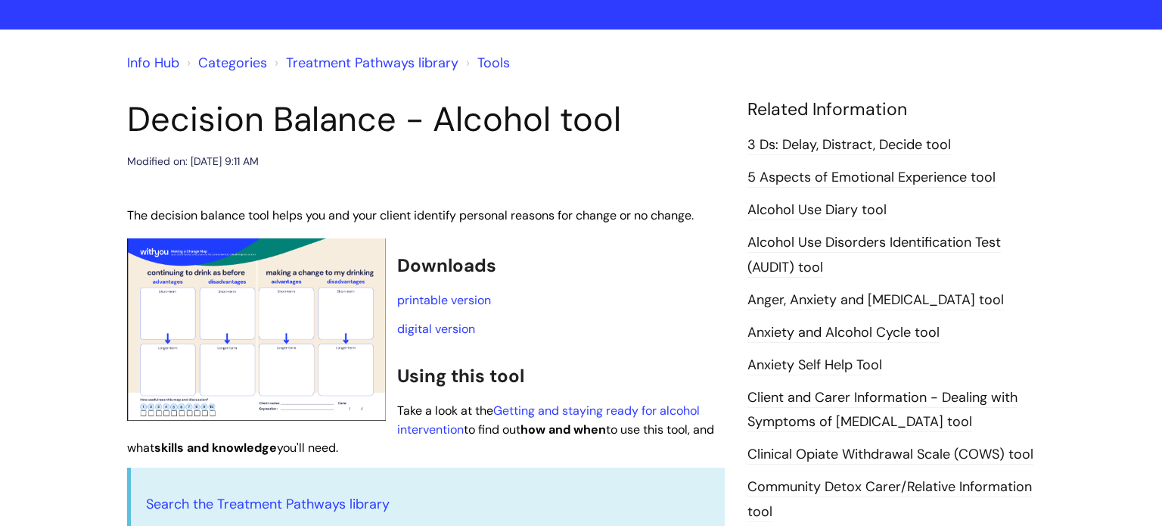
click at [833, 298] on link "Anger, Anxiety and [MEDICAL_DATA] tool" at bounding box center [875, 300] width 256 height 20
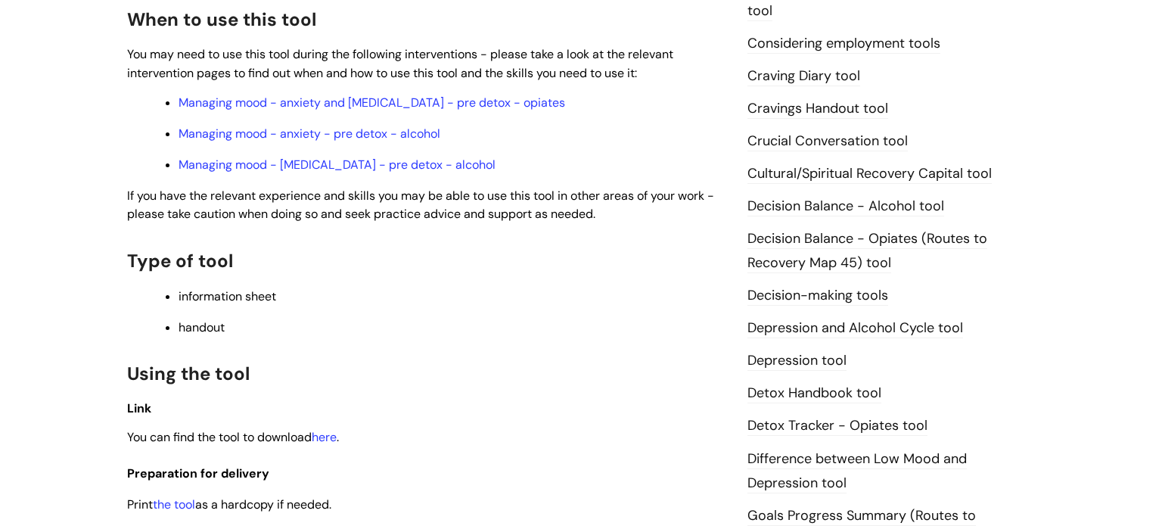
scroll to position [559, 0]
click at [325, 428] on link "here" at bounding box center [324, 436] width 25 height 16
click at [781, 362] on link "Depression tool" at bounding box center [796, 360] width 99 height 20
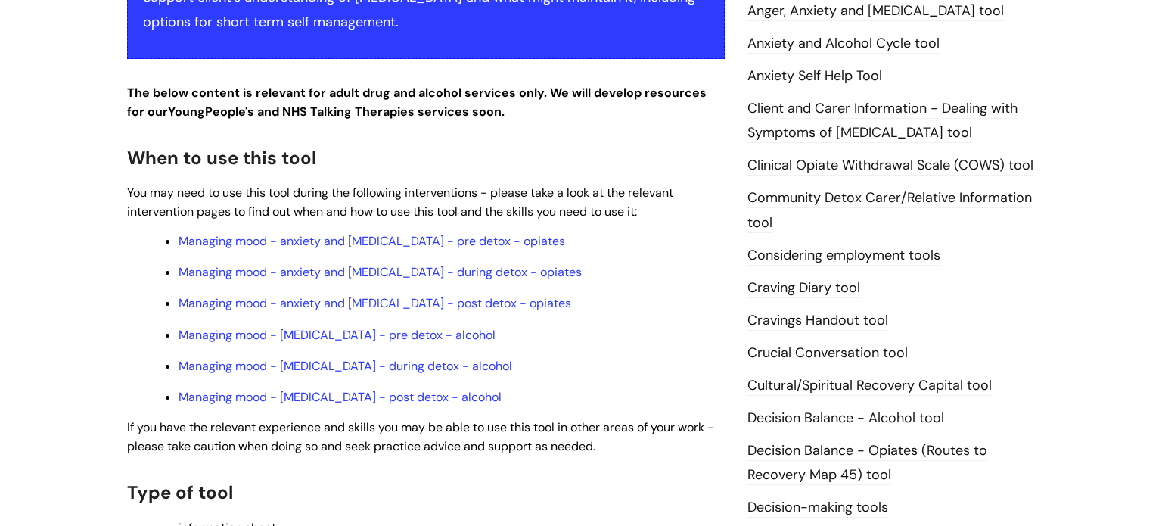
click at [433, 293] on ul "Managing mood - anxiety and [MEDICAL_DATA] - pre detox - opiates Managing mood …" at bounding box center [433, 318] width 582 height 174
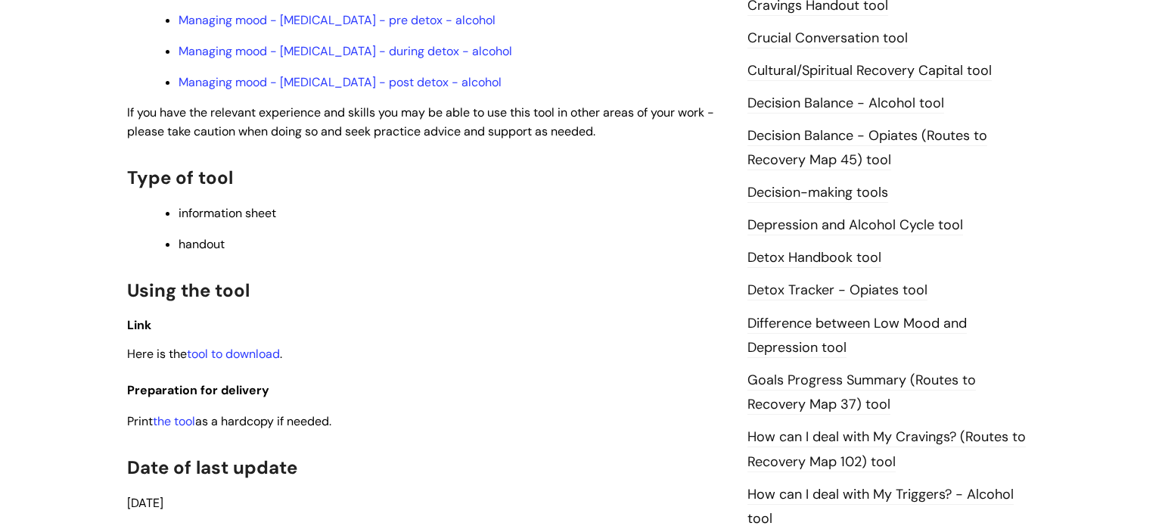
scroll to position [705, 0]
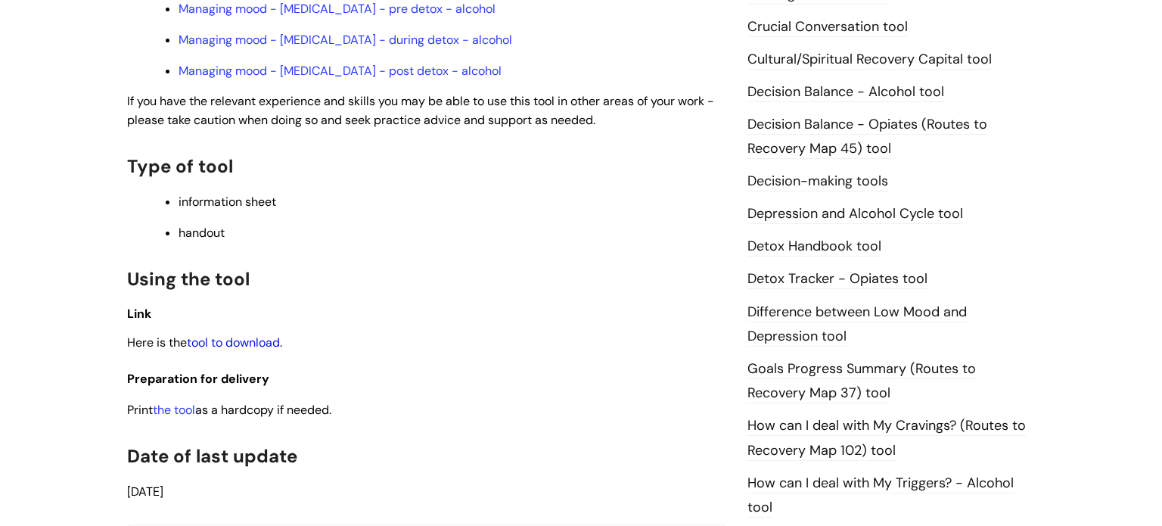
click at [255, 349] on link "tool to download" at bounding box center [233, 342] width 93 height 16
click at [789, 365] on link "Goals Progress Summary (Routes to Recovery Map 37) tool" at bounding box center [861, 381] width 228 height 44
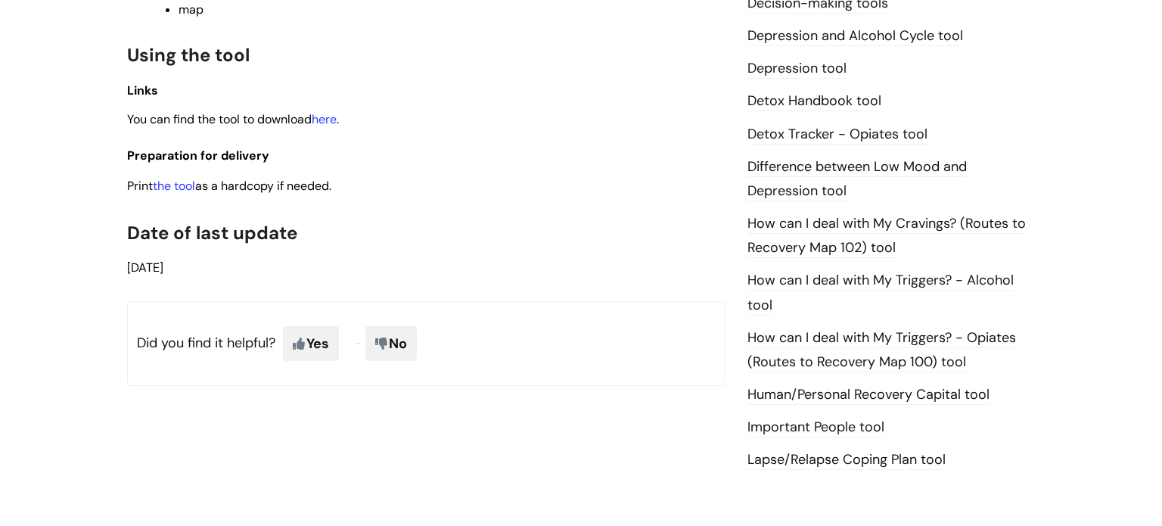
scroll to position [889, 0]
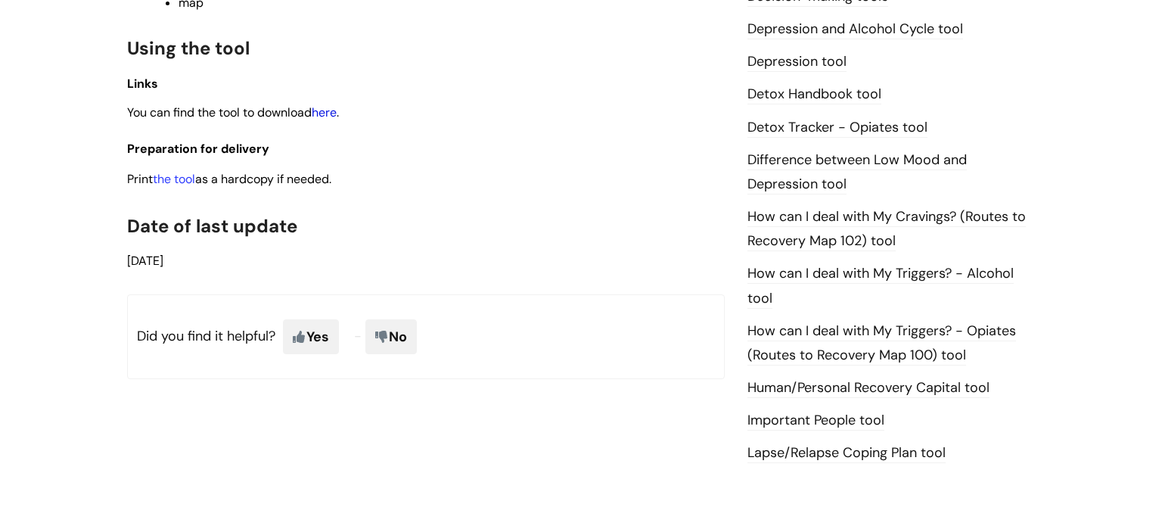
click at [334, 116] on link "here" at bounding box center [324, 112] width 25 height 16
click at [862, 392] on link "Human/Personal Recovery Capital tool" at bounding box center [868, 388] width 242 height 20
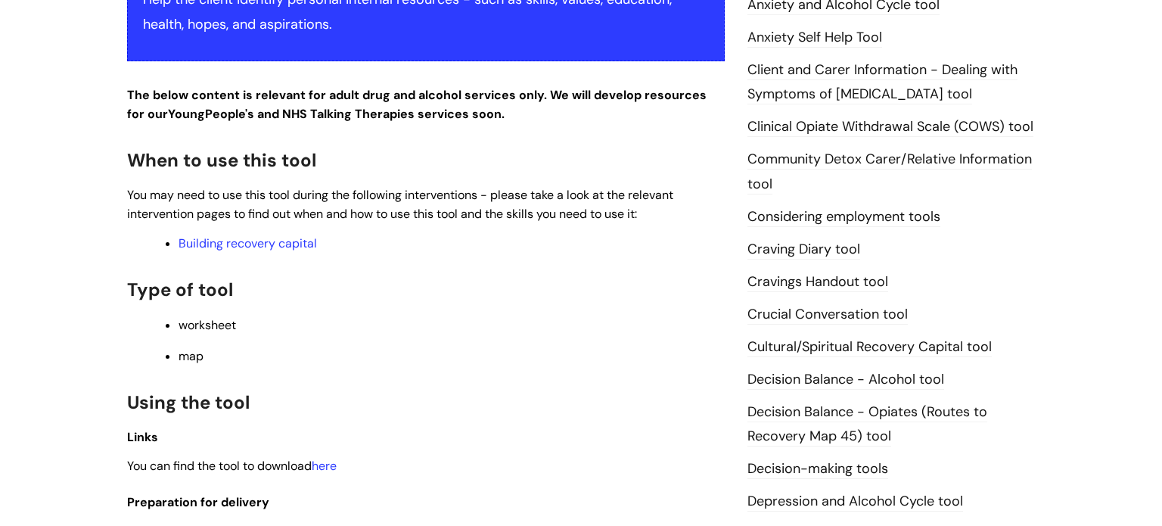
scroll to position [418, 0]
click at [331, 469] on link "here" at bounding box center [324, 465] width 25 height 16
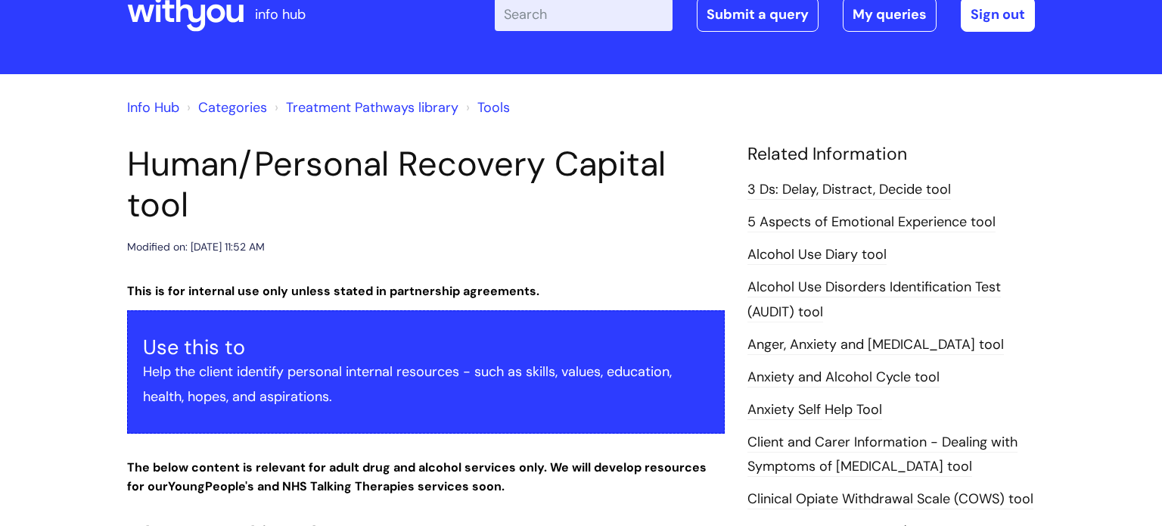
scroll to position [45, 0]
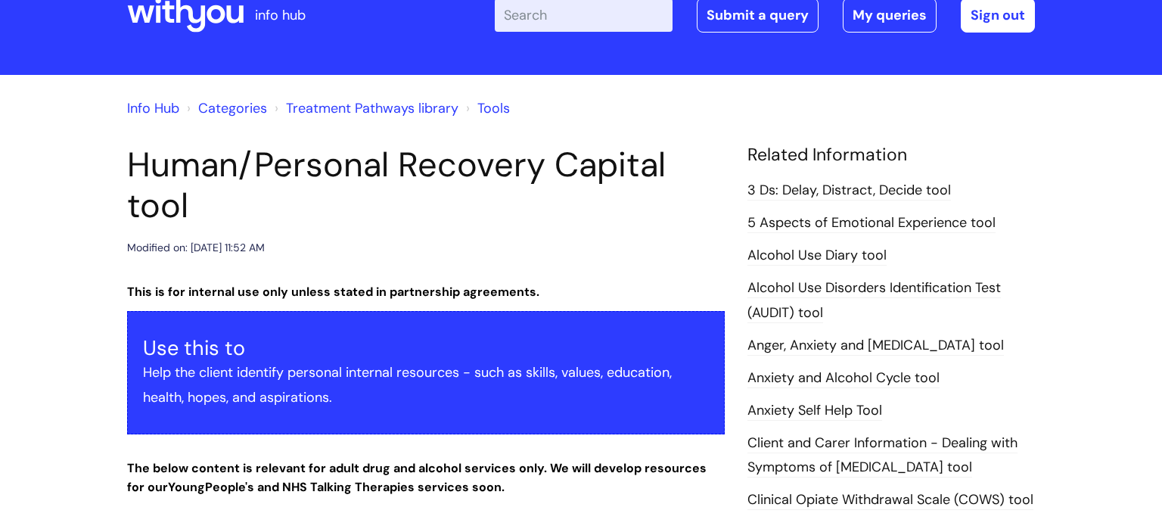
click at [855, 188] on link "3 Ds: Delay, Distract, Decide tool" at bounding box center [848, 191] width 203 height 20
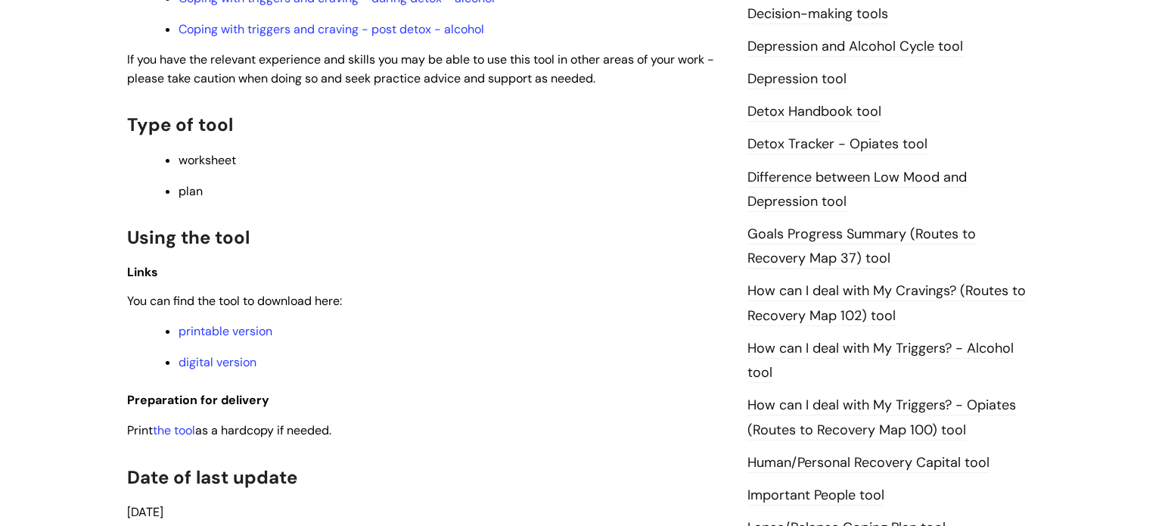
scroll to position [844, 0]
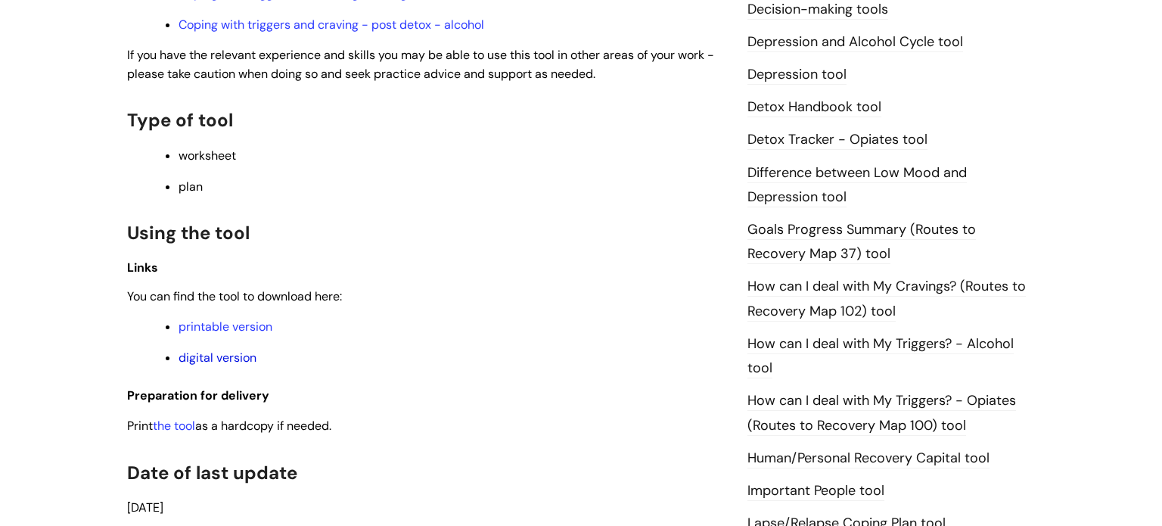
click at [227, 365] on link "digital version" at bounding box center [217, 357] width 78 height 16
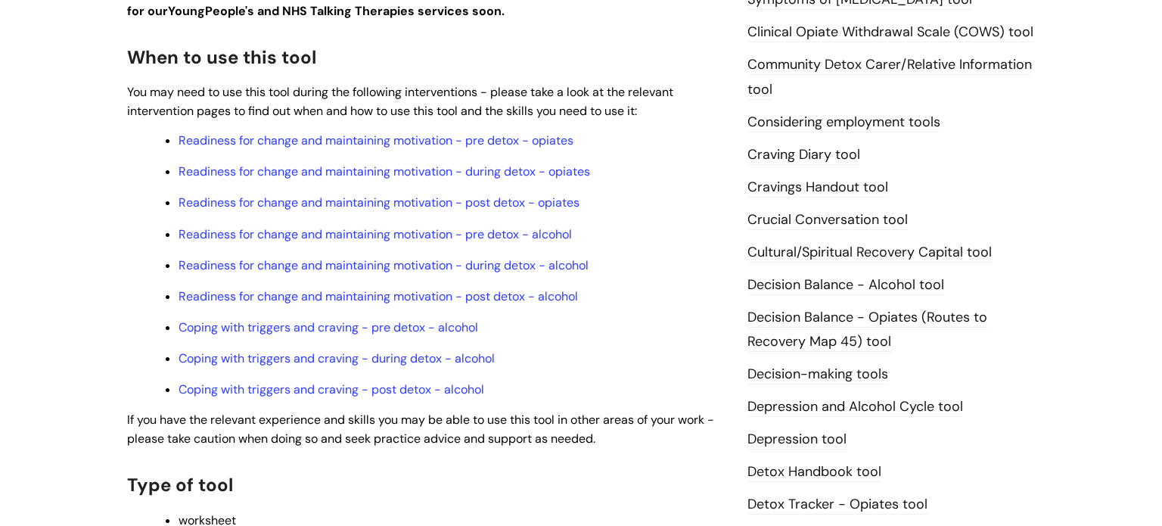
scroll to position [470, 0]
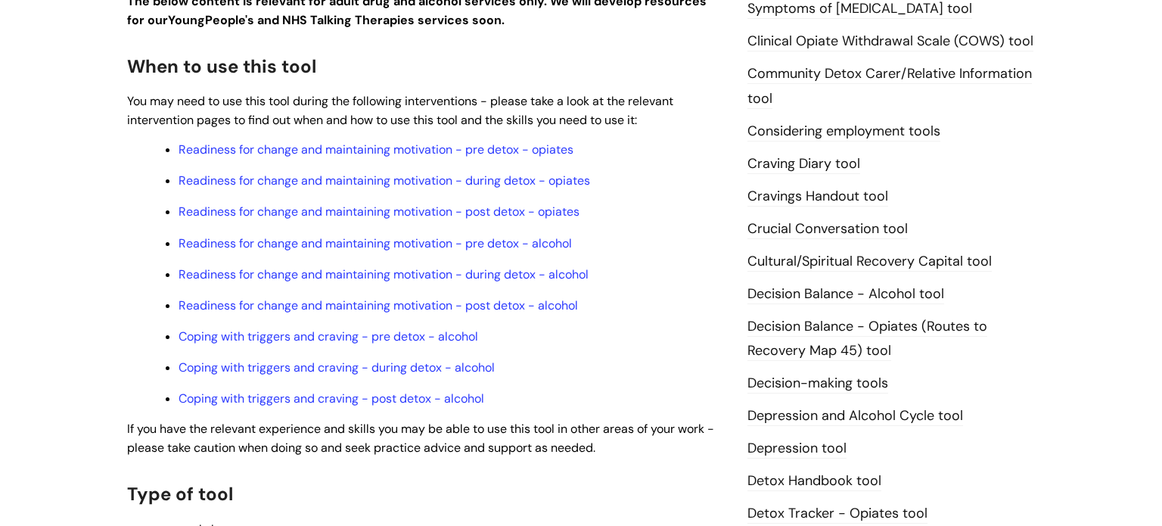
click at [845, 294] on link "Decision Balance - Alcohol tool" at bounding box center [845, 294] width 197 height 20
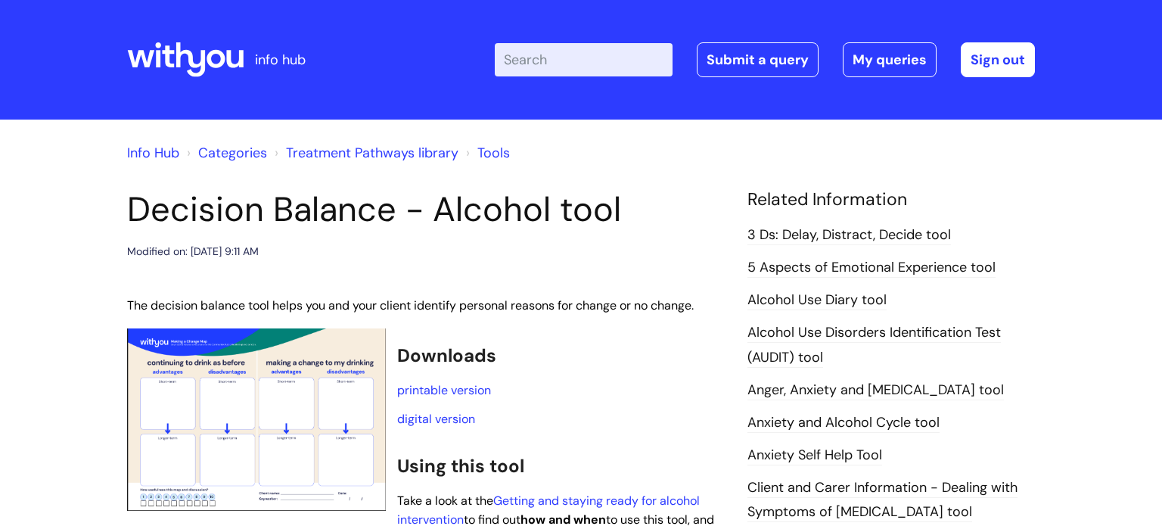
click at [802, 263] on link "5 Aspects of Emotional Experience tool" at bounding box center [871, 268] width 248 height 20
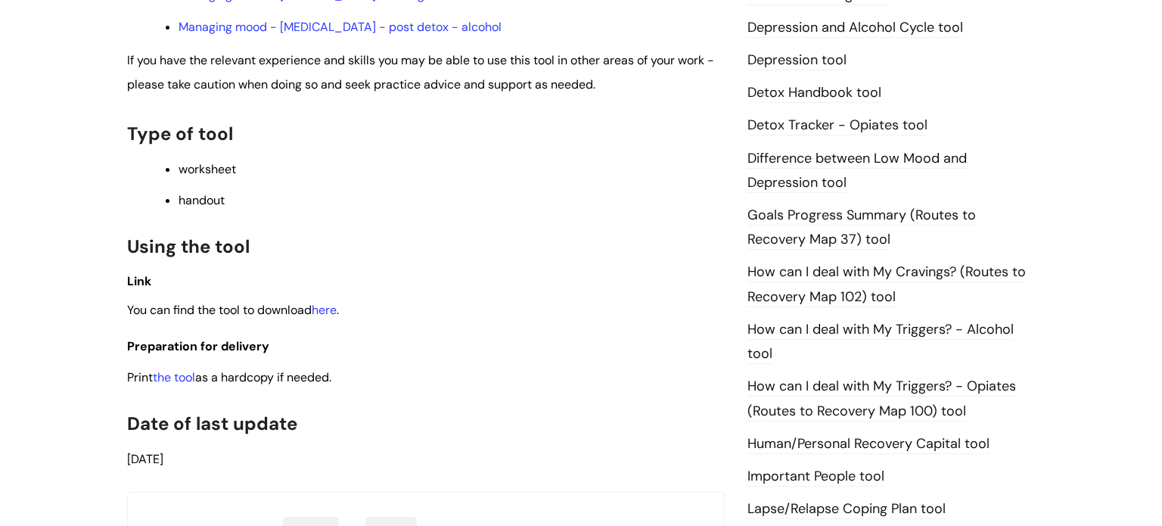
scroll to position [859, 0]
click at [330, 317] on link "here" at bounding box center [324, 309] width 25 height 16
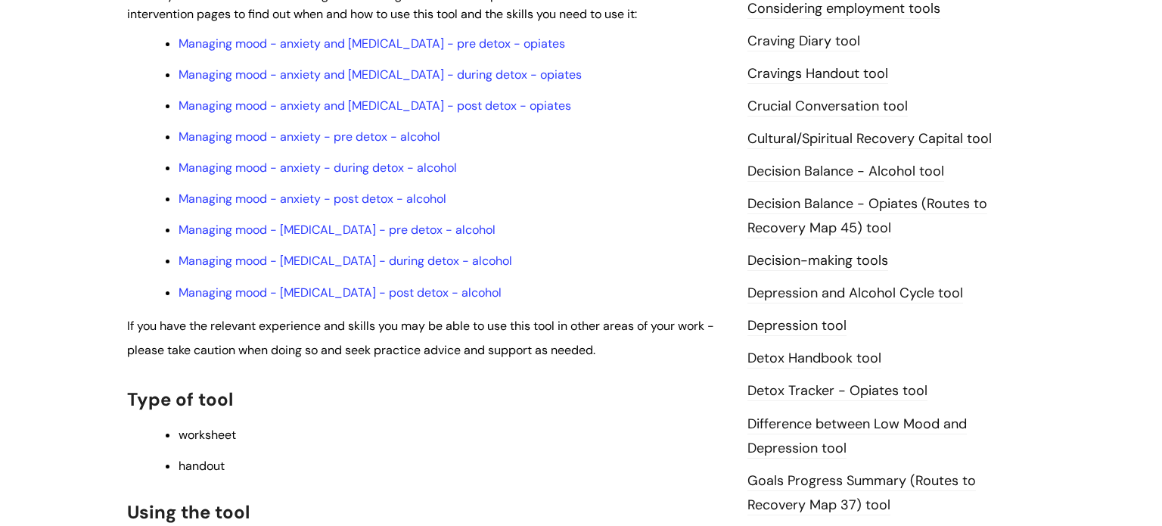
scroll to position [590, 0]
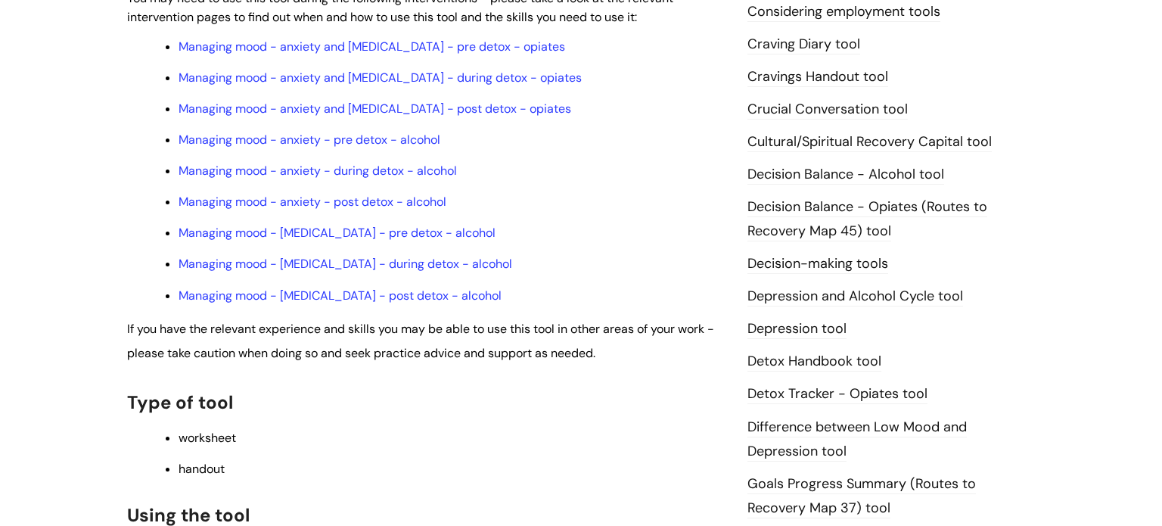
click at [818, 106] on link "Crucial Conversation tool" at bounding box center [827, 110] width 160 height 20
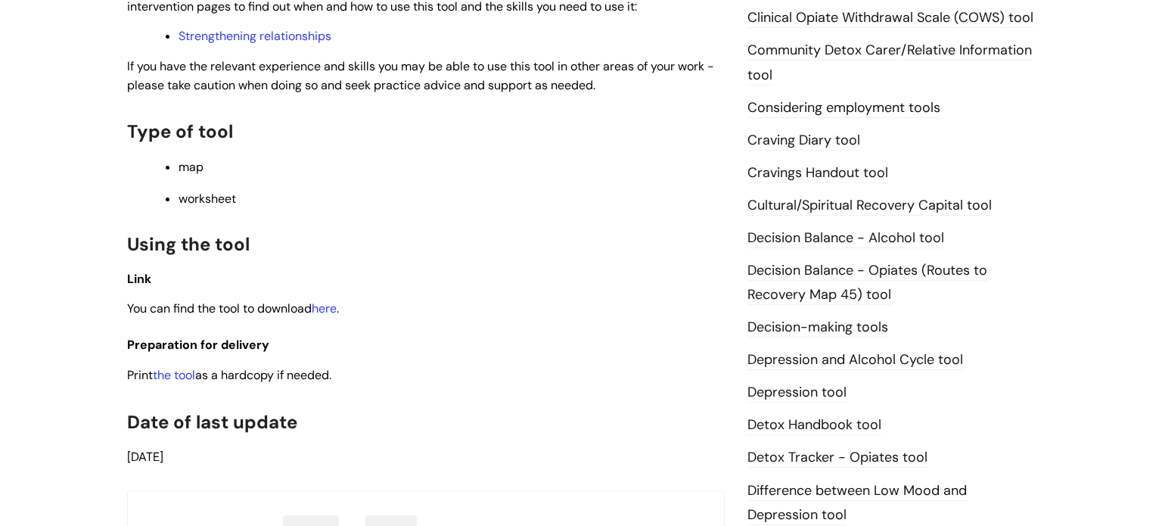
scroll to position [529, 0]
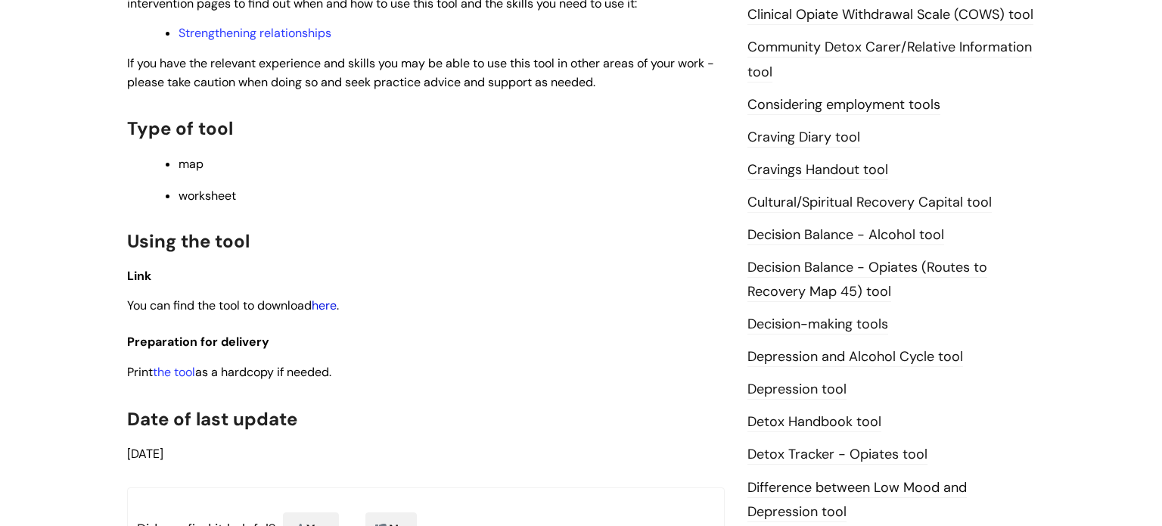
click at [326, 311] on link "here" at bounding box center [324, 305] width 25 height 16
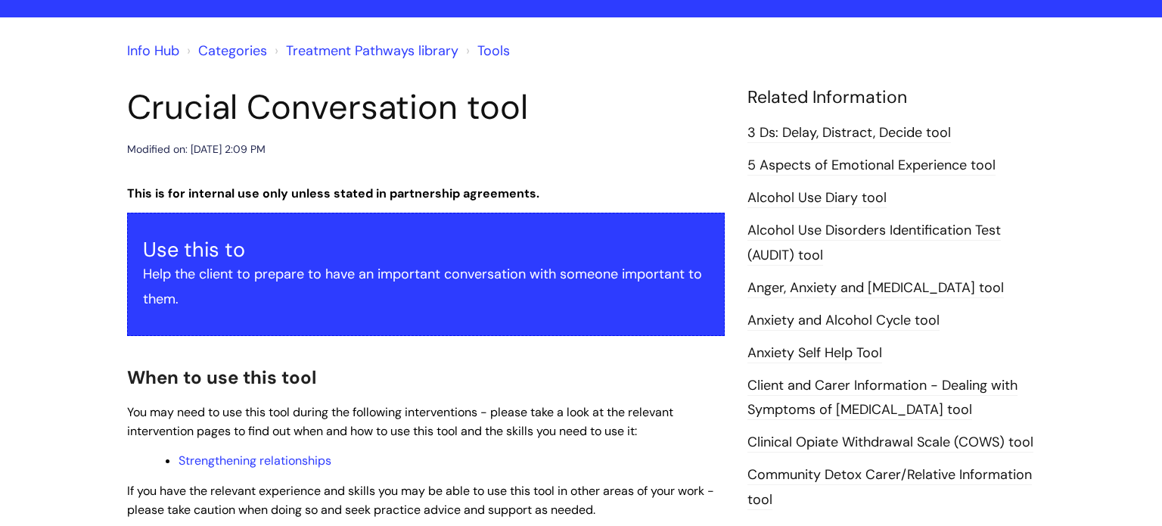
scroll to position [99, 0]
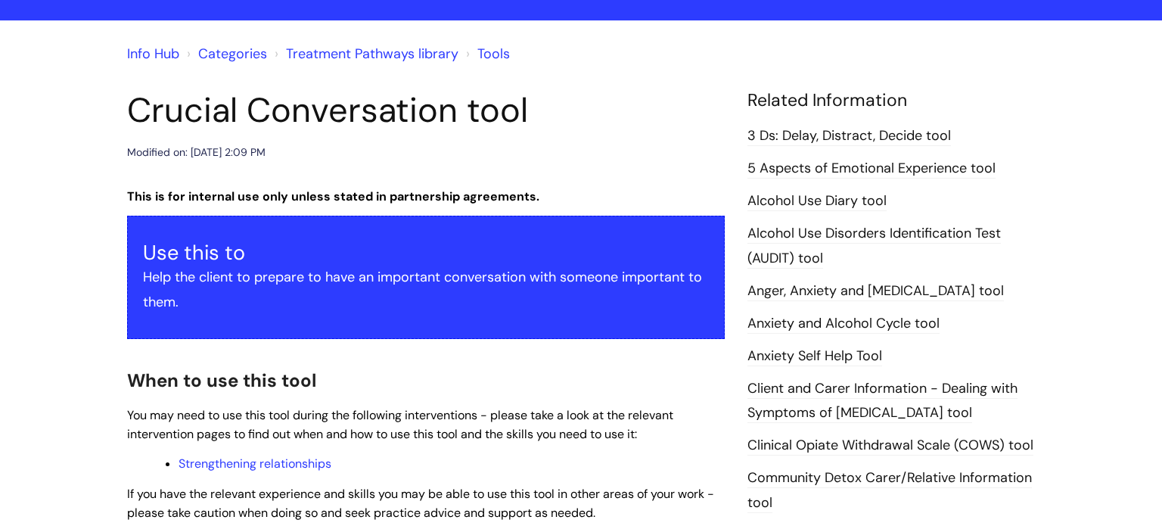
click at [829, 352] on link "Anxiety Self Help Tool" at bounding box center [814, 356] width 135 height 20
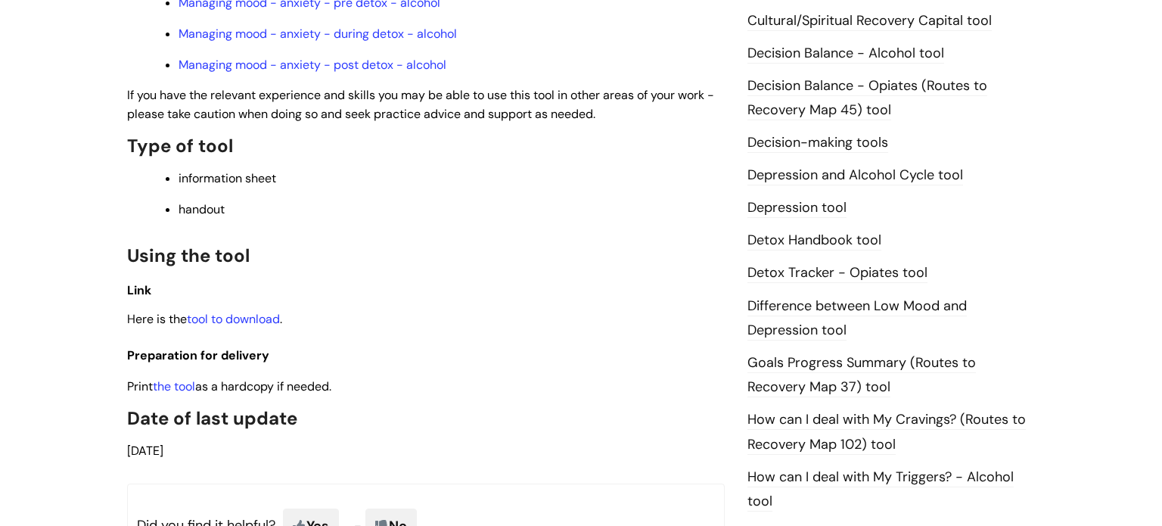
scroll to position [717, 0]
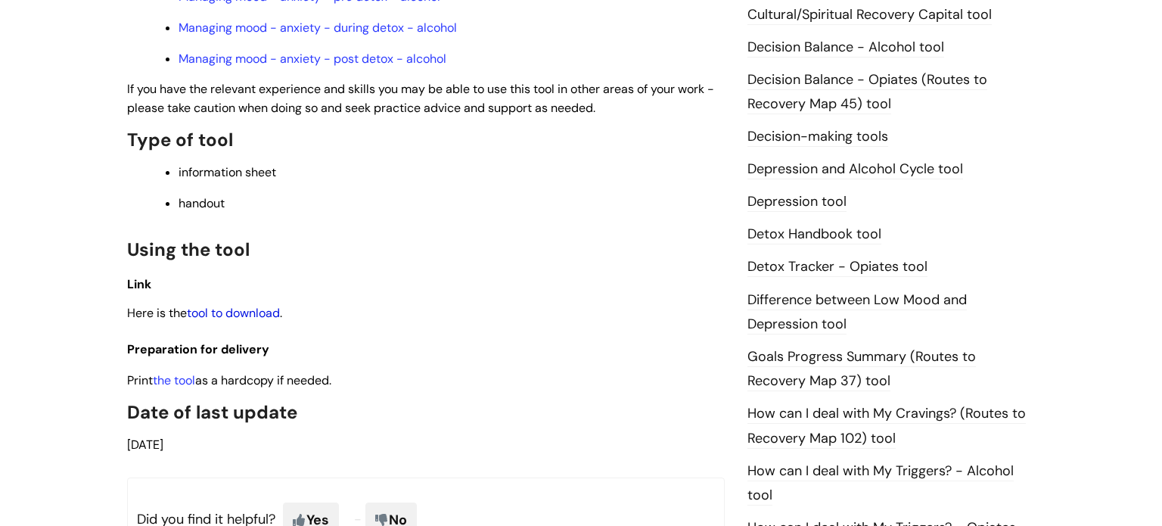
click at [252, 321] on link "tool to download" at bounding box center [233, 313] width 93 height 16
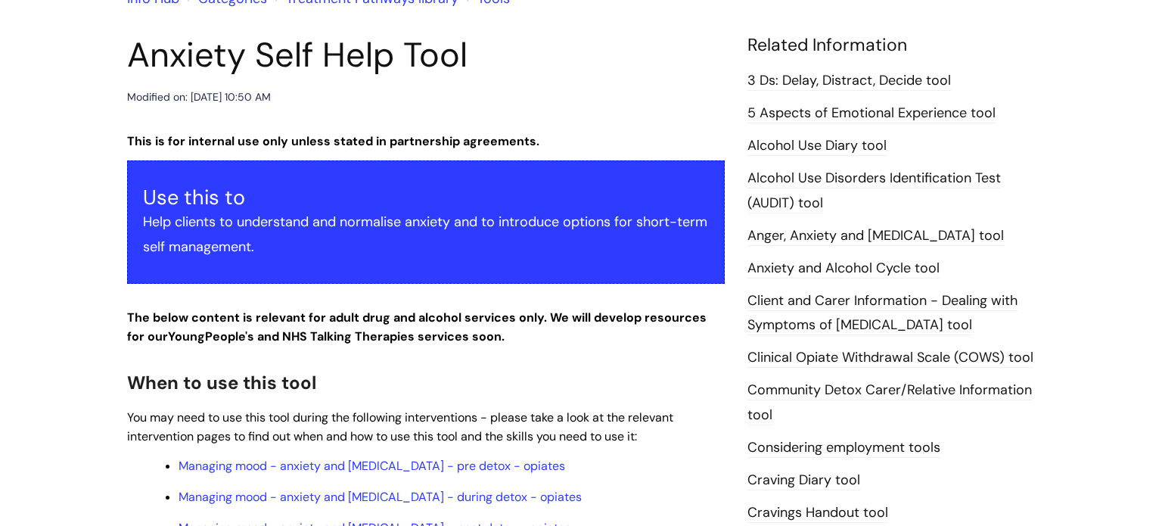
scroll to position [0, 0]
